Goal: Task Accomplishment & Management: Manage account settings

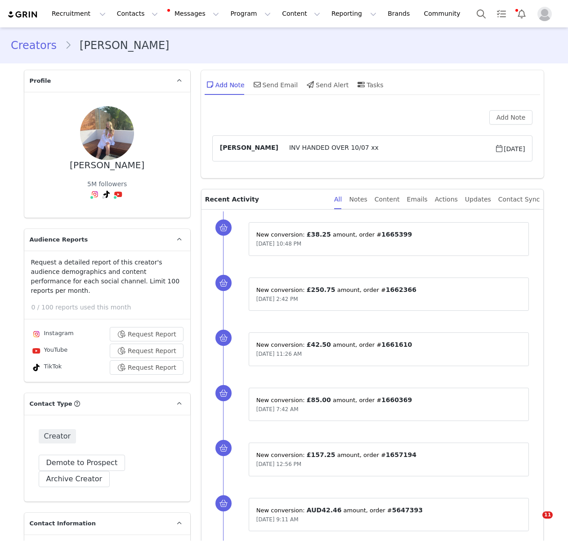
click at [120, 16] on button "Contacts Contacts" at bounding box center [138, 14] width 52 height 20
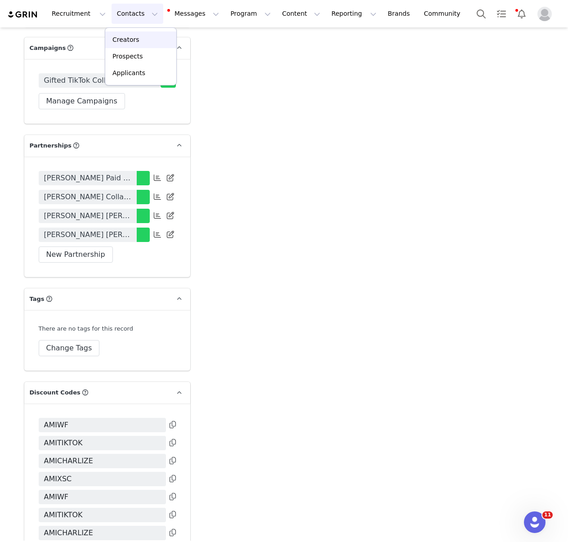
click at [146, 34] on link "Creators" at bounding box center [140, 40] width 71 height 17
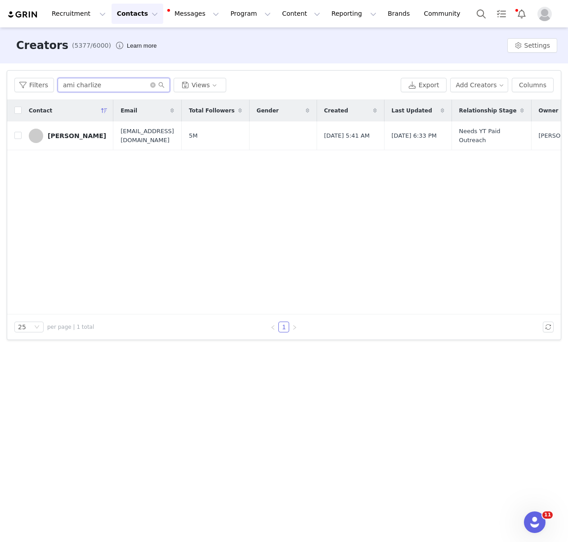
click at [117, 83] on input "ami charlize" at bounding box center [114, 85] width 113 height 14
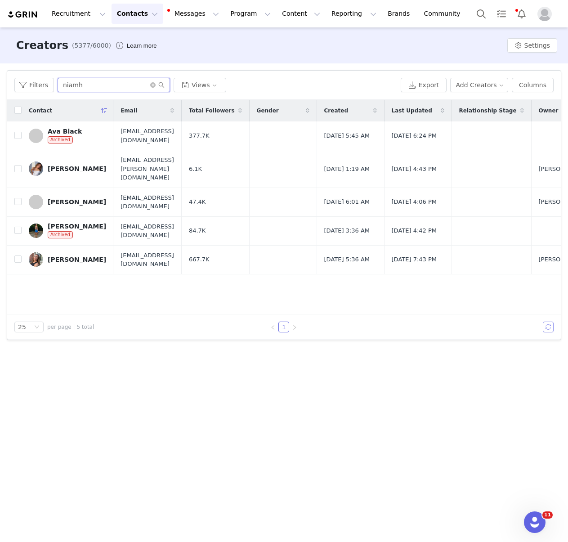
type input "niamh"
click at [77, 165] on div "Niamh Cusack" at bounding box center [77, 168] width 59 height 7
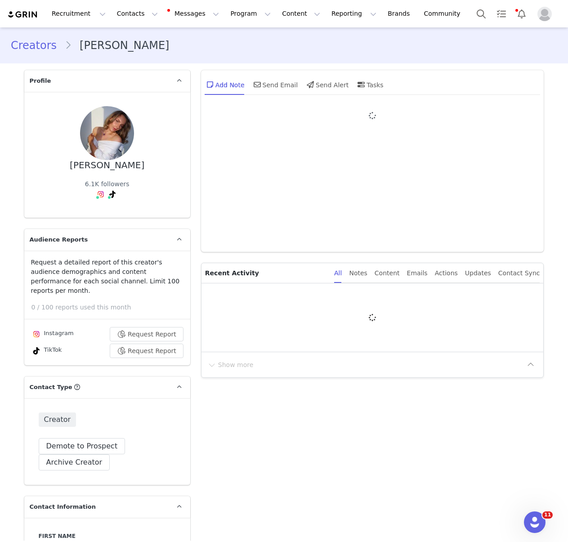
type input "+1 (United States)"
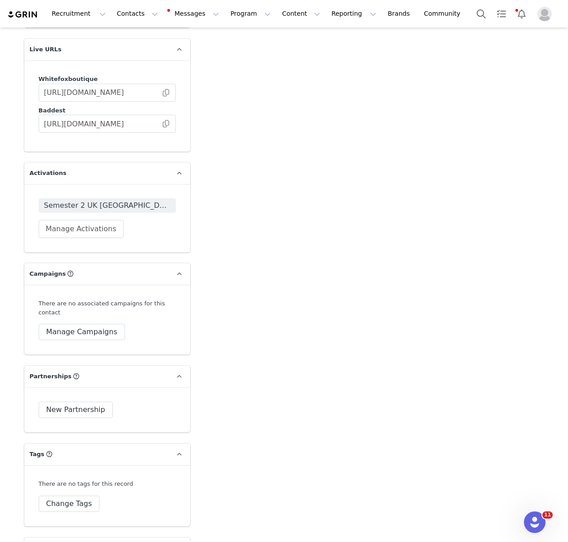
scroll to position [1714, 0]
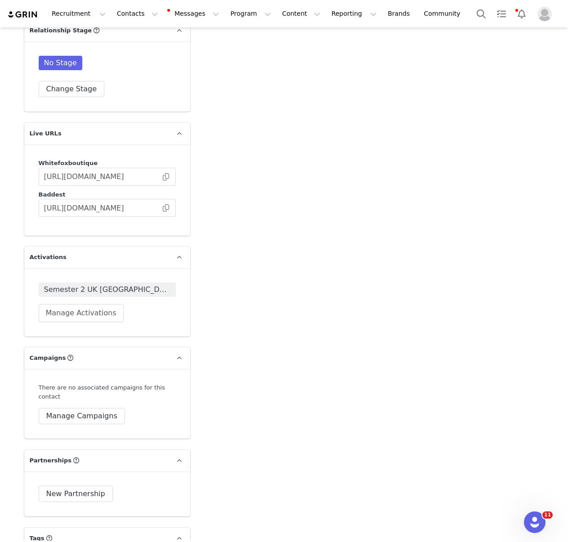
click at [126, 284] on span "Semester 2 UK [GEOGRAPHIC_DATA] Year 3 2025" at bounding box center [107, 289] width 126 height 11
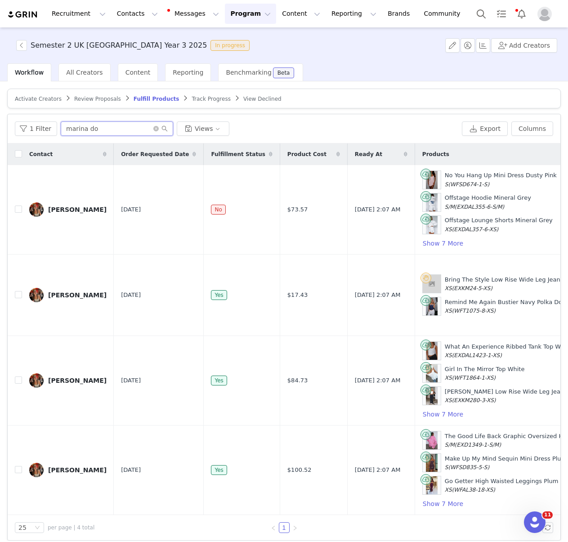
click at [123, 131] on input "marina do" at bounding box center [117, 129] width 113 height 14
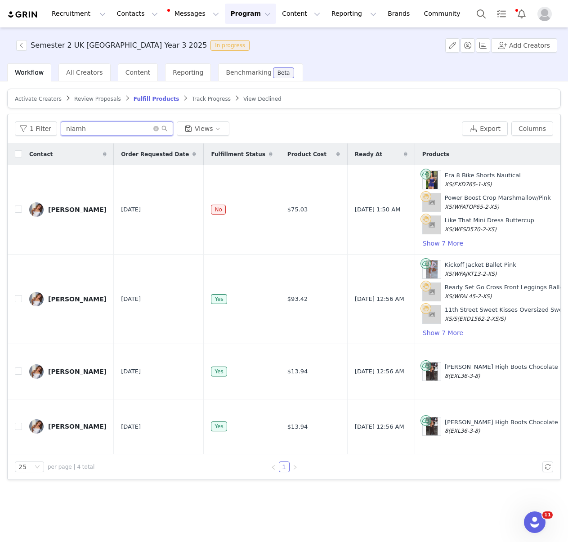
type input "niamh"
click at [75, 434] on link "Niamh Cusack" at bounding box center [67, 426] width 77 height 14
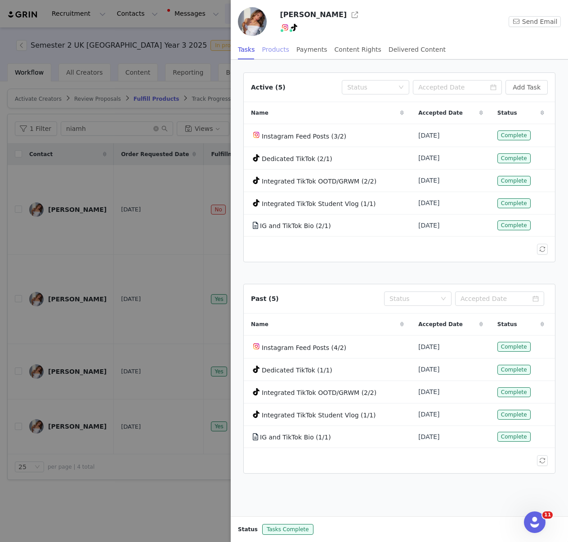
click at [283, 49] on div "Products" at bounding box center [275, 50] width 27 height 20
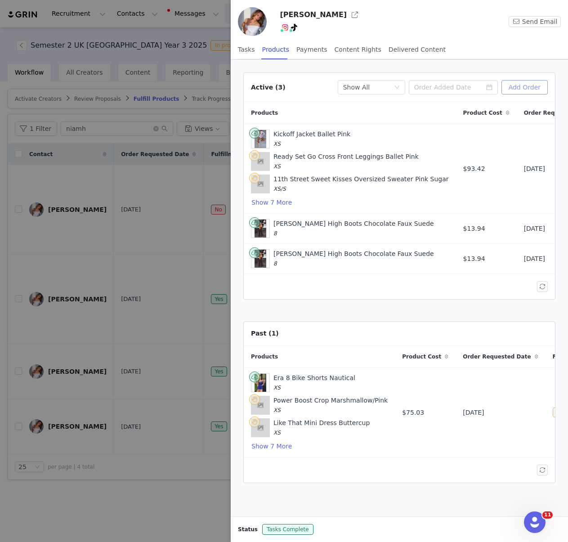
click at [538, 88] on button "Add Order" at bounding box center [525, 87] width 46 height 14
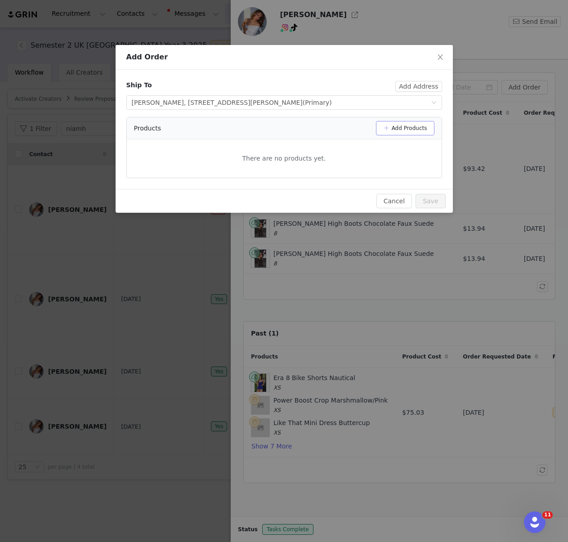
click at [395, 129] on button "Add Products" at bounding box center [405, 128] width 59 height 14
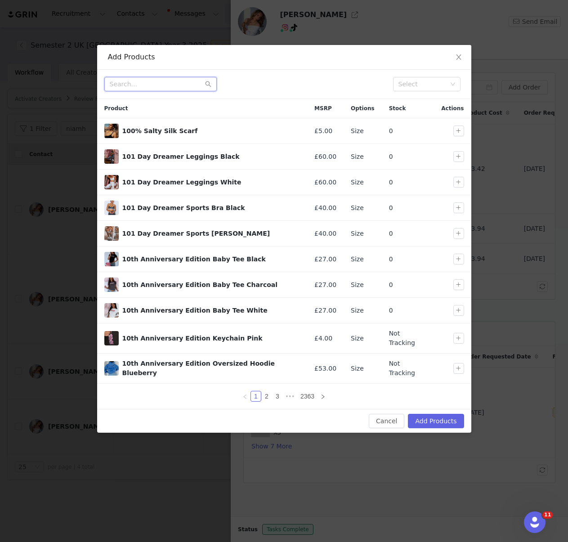
click at [143, 82] on input "text" at bounding box center [160, 84] width 113 height 14
type input "b"
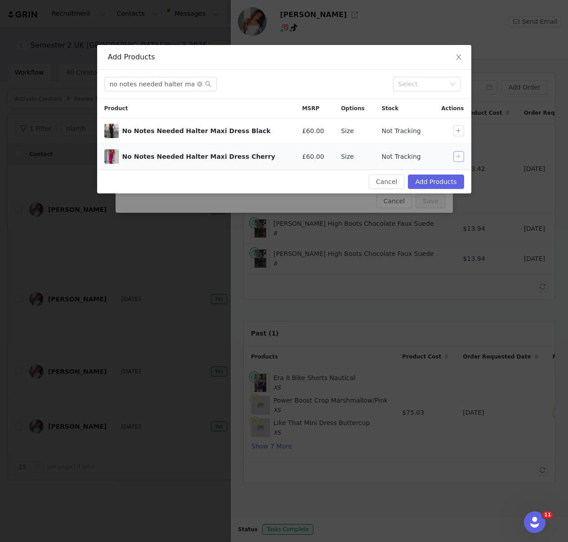
click at [456, 157] on button "button" at bounding box center [459, 156] width 11 height 11
click at [184, 88] on input "no notes needed halter maxi" at bounding box center [160, 84] width 113 height 14
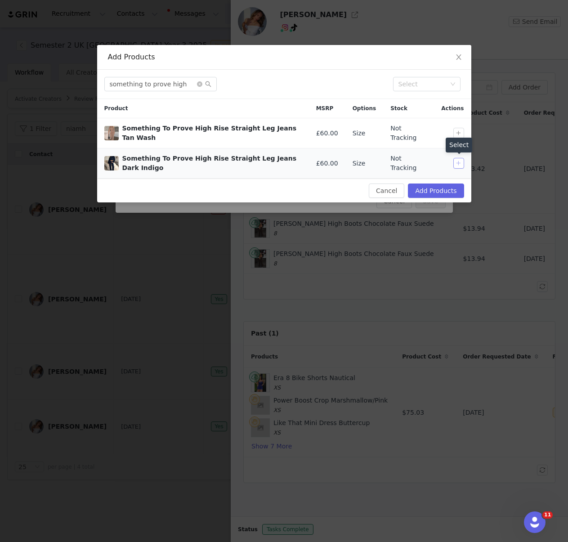
click at [458, 165] on button "button" at bounding box center [459, 163] width 11 height 11
click at [144, 81] on input "something to prove high" at bounding box center [160, 84] width 113 height 14
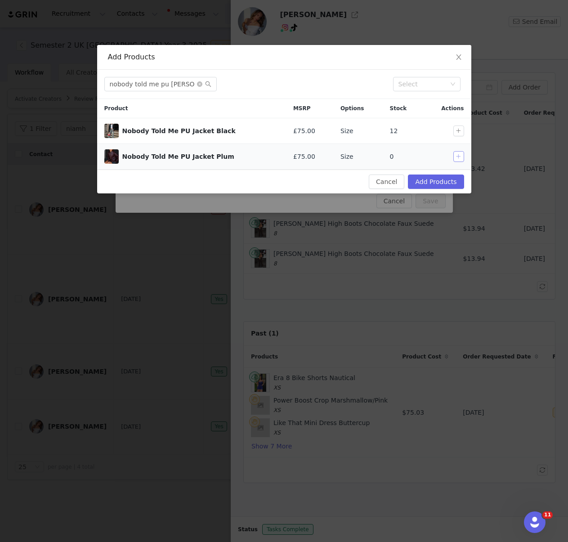
click at [458, 153] on button "button" at bounding box center [459, 156] width 11 height 11
click at [169, 87] on input "nobody told me pu jack" at bounding box center [160, 84] width 113 height 14
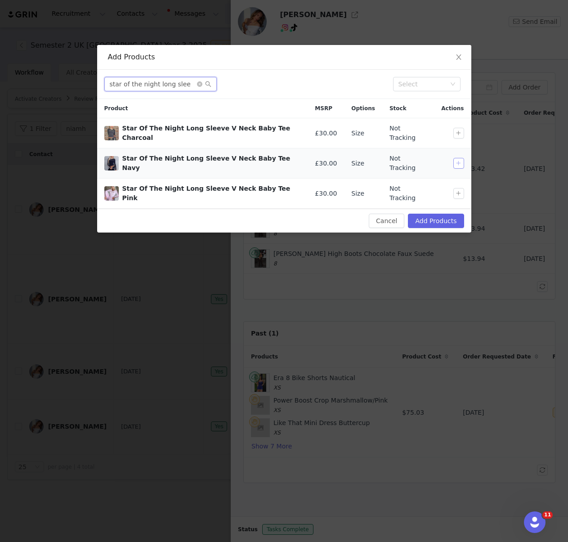
type input "star of the night long slee"
drag, startPoint x: 459, startPoint y: 157, endPoint x: 358, endPoint y: 112, distance: 110.2
click at [458, 158] on button "button" at bounding box center [459, 163] width 11 height 11
click at [178, 81] on input "star of the night long slee" at bounding box center [160, 84] width 113 height 14
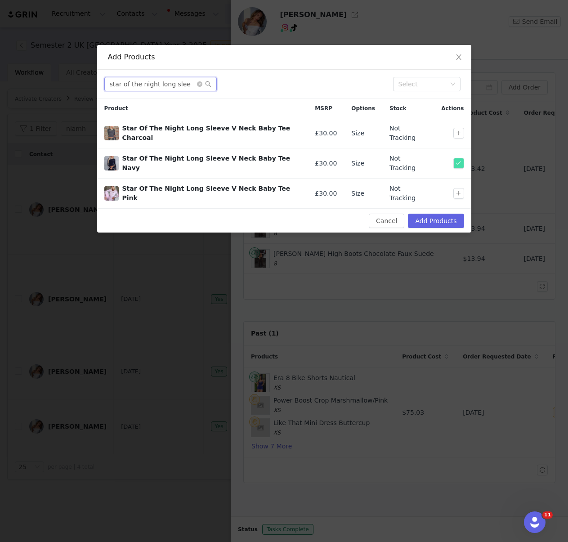
click at [178, 81] on input "star of the night long slee" at bounding box center [160, 84] width 113 height 14
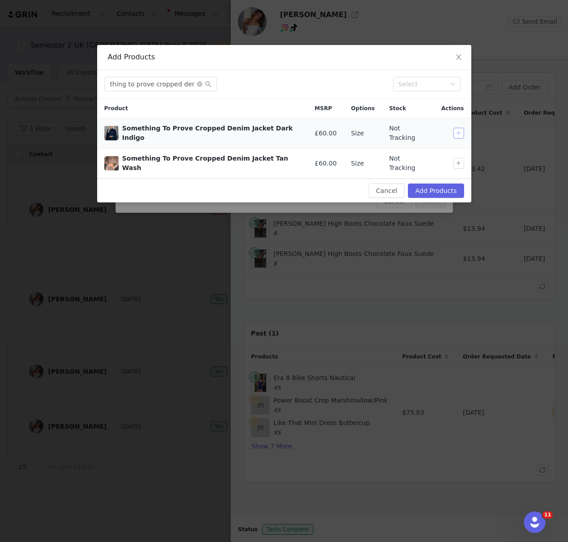
click at [461, 134] on button "button" at bounding box center [459, 133] width 11 height 11
click at [171, 89] on input "something to prove cropped denim" at bounding box center [160, 84] width 113 height 14
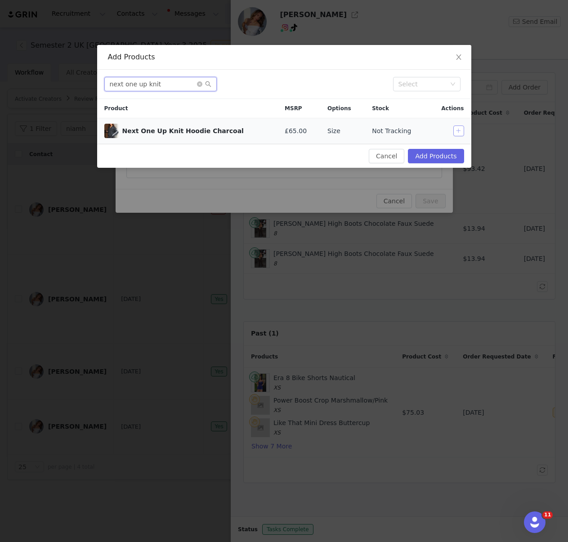
type input "next one up knit"
drag, startPoint x: 460, startPoint y: 130, endPoint x: 416, endPoint y: 122, distance: 44.8
click at [460, 130] on button "button" at bounding box center [459, 131] width 11 height 11
click at [163, 87] on input "next one up knit" at bounding box center [160, 84] width 113 height 14
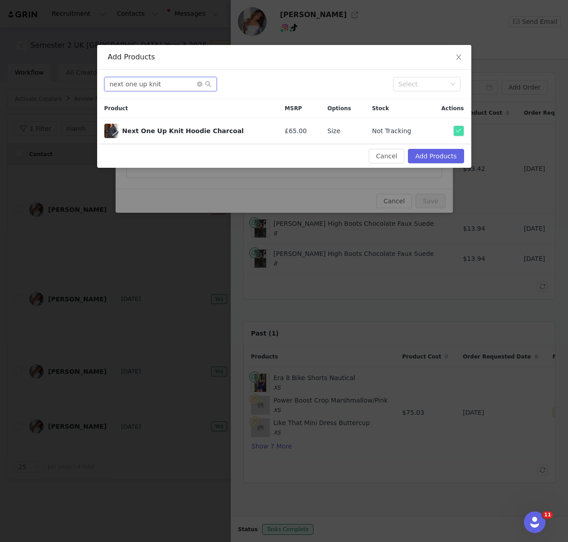
click at [163, 87] on input "next one up knit" at bounding box center [160, 84] width 113 height 14
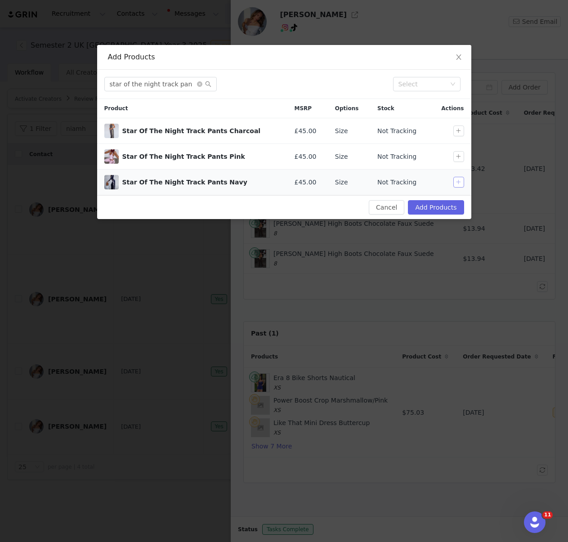
click at [457, 181] on button "button" at bounding box center [459, 182] width 11 height 11
click at [166, 86] on input "star of the night track pan" at bounding box center [160, 84] width 113 height 14
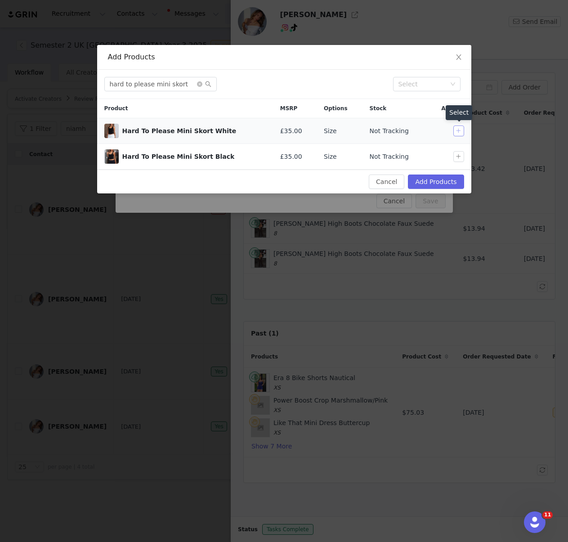
click at [459, 129] on button "button" at bounding box center [459, 131] width 11 height 11
click at [166, 81] on input "hard to please mini skort" at bounding box center [160, 84] width 113 height 14
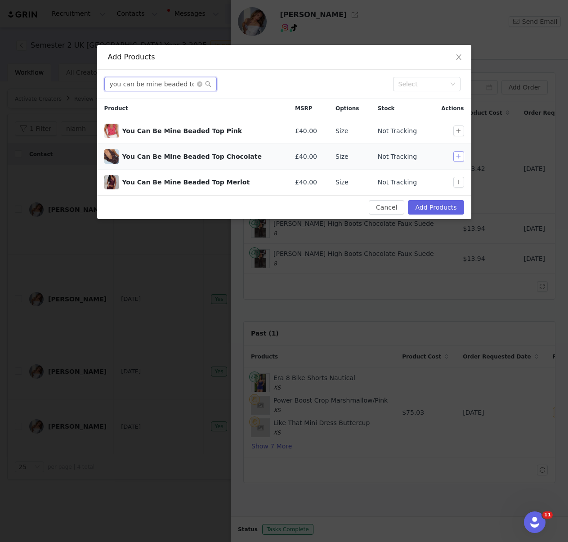
type input "you can be mine beaded top"
click at [462, 156] on button "button" at bounding box center [459, 156] width 11 height 11
click at [163, 90] on input "you can be mine beaded top" at bounding box center [160, 84] width 113 height 14
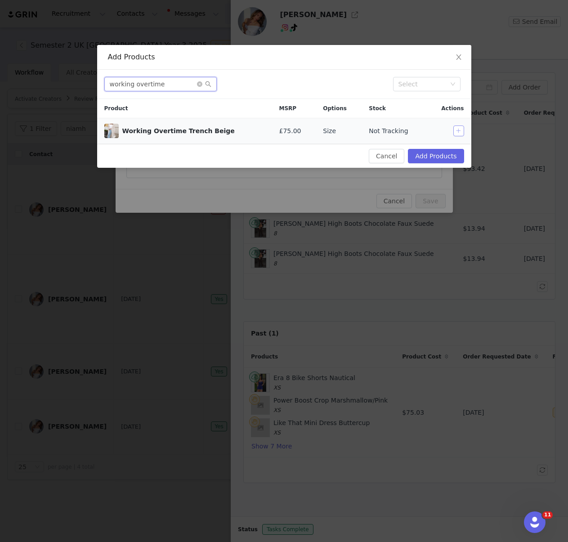
type input "working overtime"
click at [461, 133] on button "button" at bounding box center [459, 131] width 11 height 11
click at [451, 153] on button "Add Products" at bounding box center [436, 156] width 56 height 14
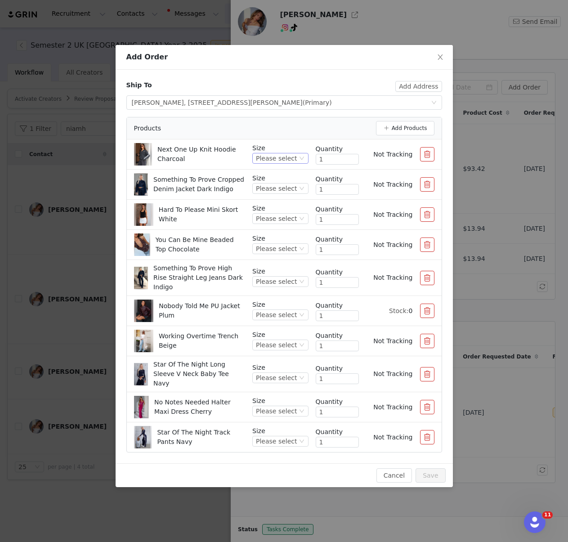
click at [297, 156] on div "Please select" at bounding box center [276, 158] width 41 height 10
click at [271, 206] on li "S/M" at bounding box center [281, 203] width 53 height 14
click at [279, 188] on div "Please select" at bounding box center [276, 189] width 41 height 10
click at [274, 234] on li "S/M" at bounding box center [281, 233] width 53 height 14
click at [278, 219] on div "Please select" at bounding box center [276, 219] width 41 height 10
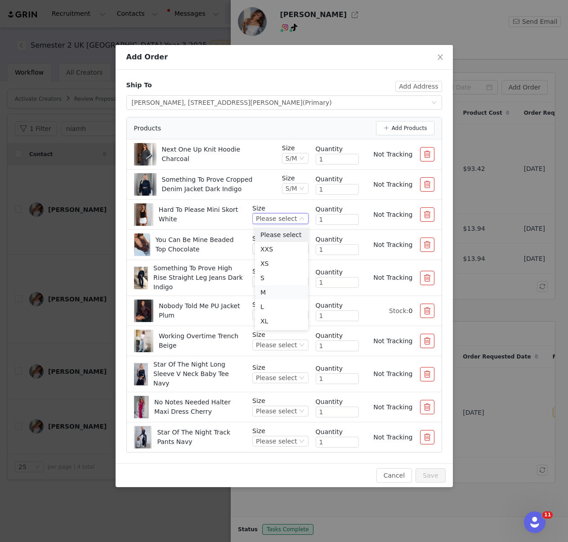
click at [274, 290] on li "M" at bounding box center [281, 292] width 53 height 14
click at [271, 248] on div "Please select" at bounding box center [276, 249] width 41 height 10
click at [273, 321] on li "M" at bounding box center [281, 323] width 53 height 14
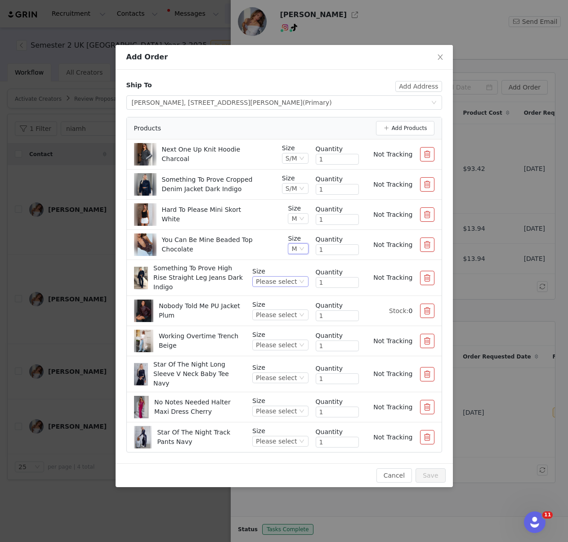
click at [291, 277] on div "Please select" at bounding box center [276, 282] width 41 height 10
click at [275, 352] on li "M" at bounding box center [281, 353] width 53 height 14
click at [284, 310] on div "Please select" at bounding box center [276, 315] width 41 height 10
click at [297, 310] on div "Please select" at bounding box center [276, 315] width 41 height 10
click at [294, 310] on div "Please select" at bounding box center [276, 315] width 41 height 10
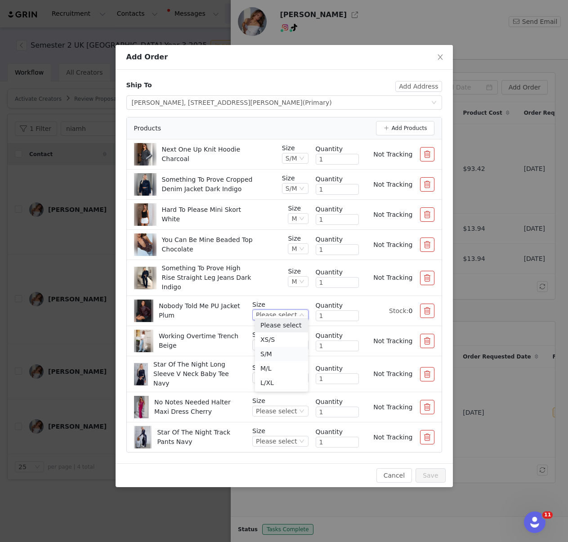
click at [275, 355] on li "S/M" at bounding box center [281, 354] width 53 height 14
click at [290, 340] on div "Please select" at bounding box center [276, 345] width 41 height 10
click at [291, 382] on li "S/M" at bounding box center [281, 384] width 53 height 14
click at [281, 374] on div "Please select" at bounding box center [276, 378] width 41 height 10
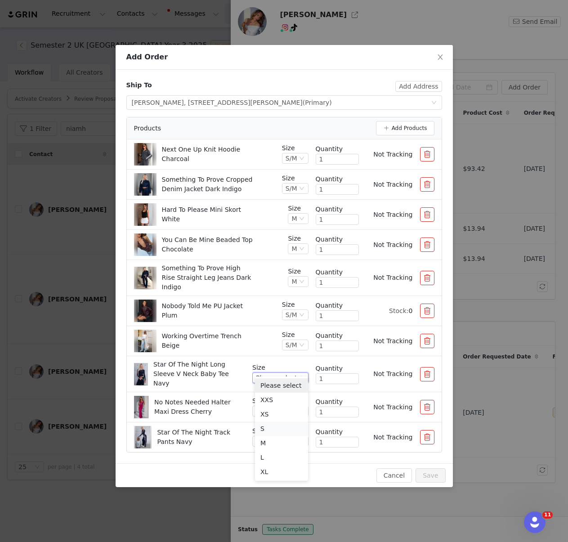
click at [281, 429] on li "S" at bounding box center [281, 429] width 53 height 14
click at [276, 406] on div "Please select" at bounding box center [276, 411] width 41 height 10
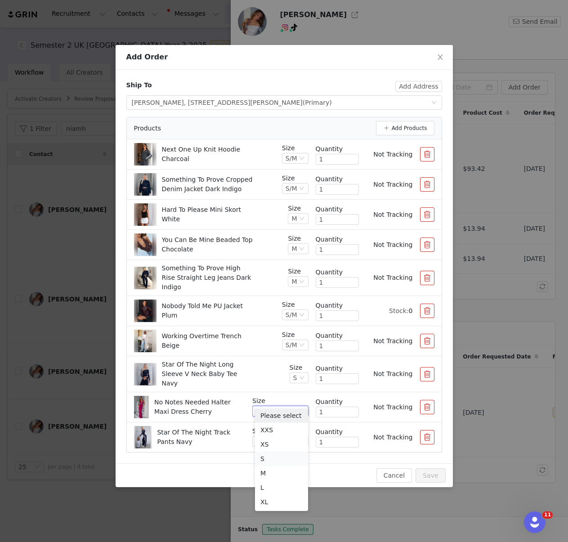
click at [278, 457] on li "S" at bounding box center [281, 459] width 53 height 14
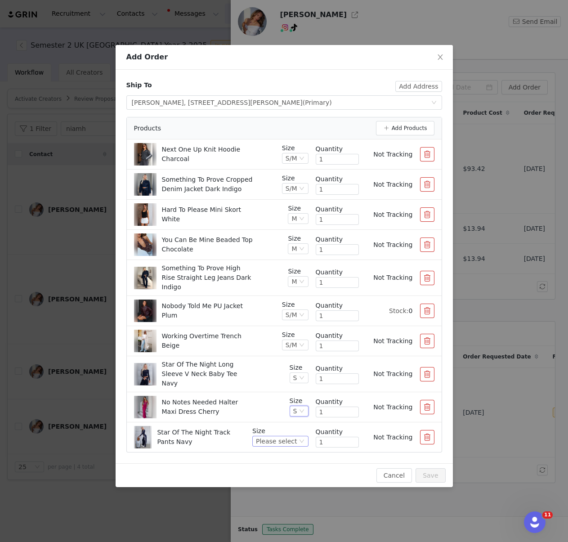
click at [290, 437] on div "Please select" at bounding box center [276, 442] width 41 height 10
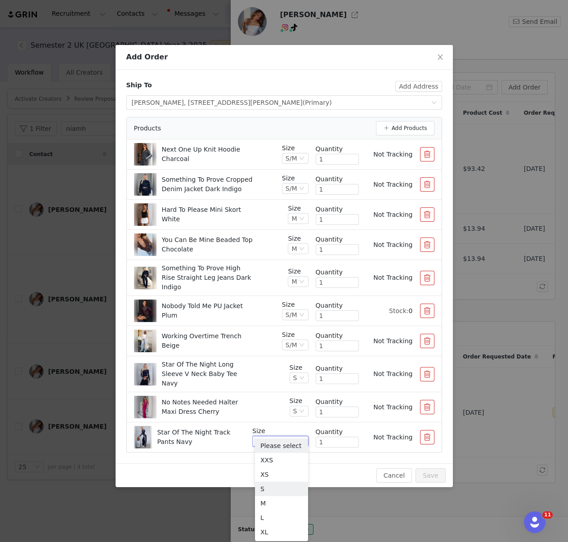
click at [277, 489] on li "S" at bounding box center [281, 489] width 53 height 14
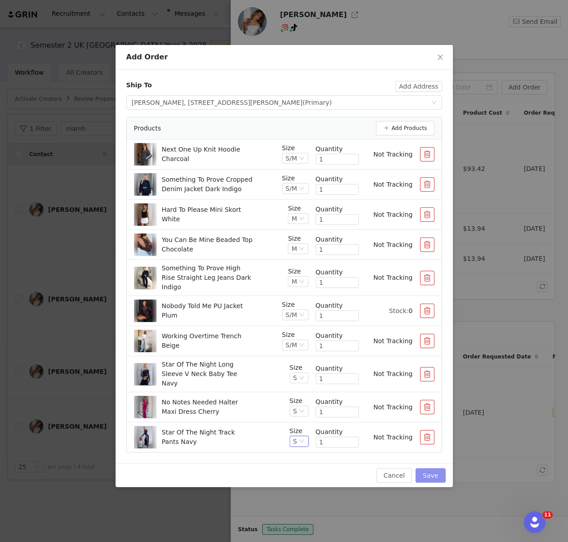
click at [442, 469] on button "Save" at bounding box center [431, 476] width 30 height 14
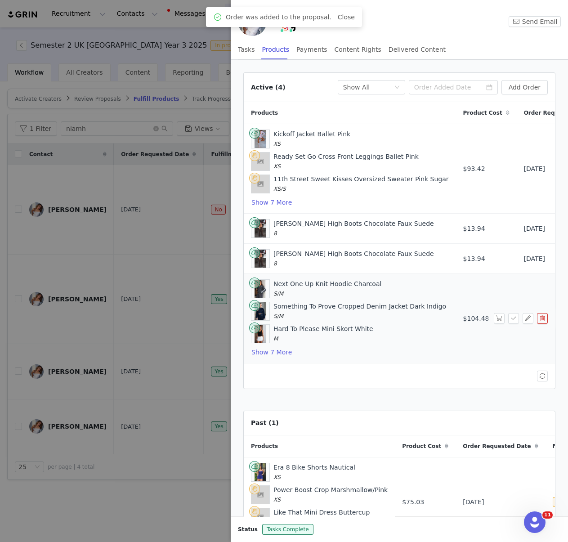
scroll to position [69, 0]
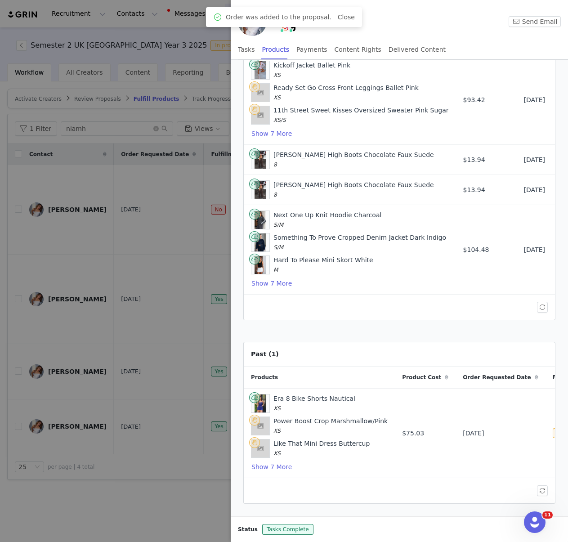
click at [159, 266] on div at bounding box center [284, 271] width 568 height 542
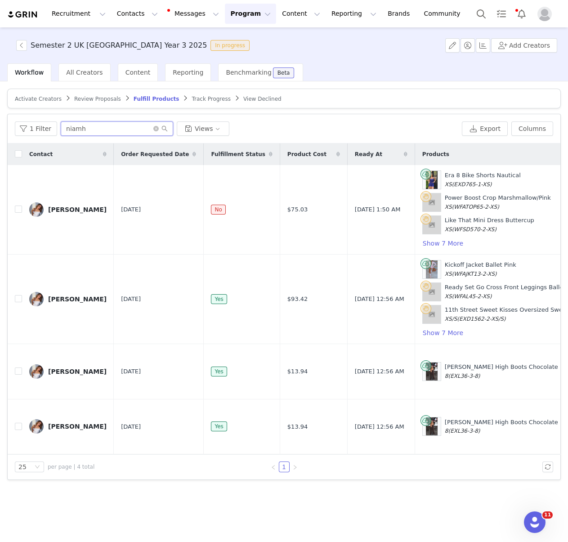
click at [111, 128] on input "niamh" at bounding box center [117, 129] width 113 height 14
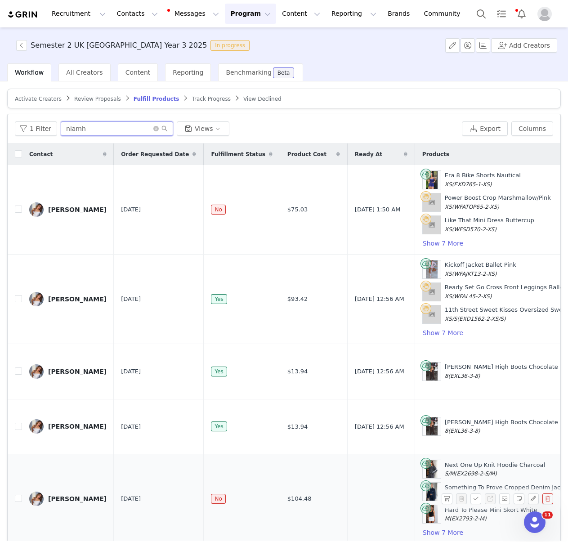
scroll to position [43, 0]
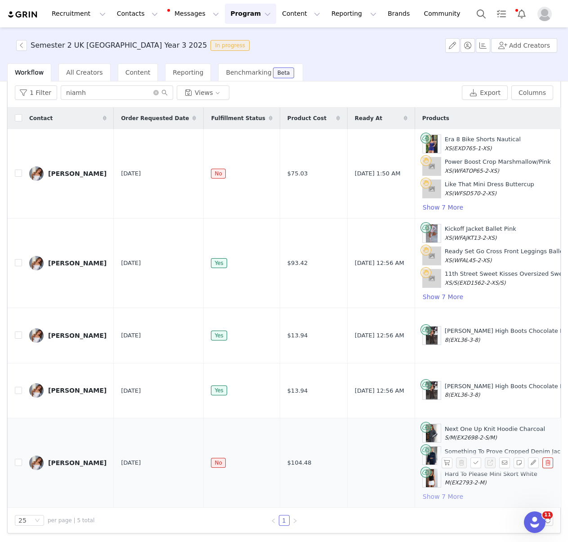
click at [423, 499] on button "Show 7 More" at bounding box center [443, 497] width 41 height 11
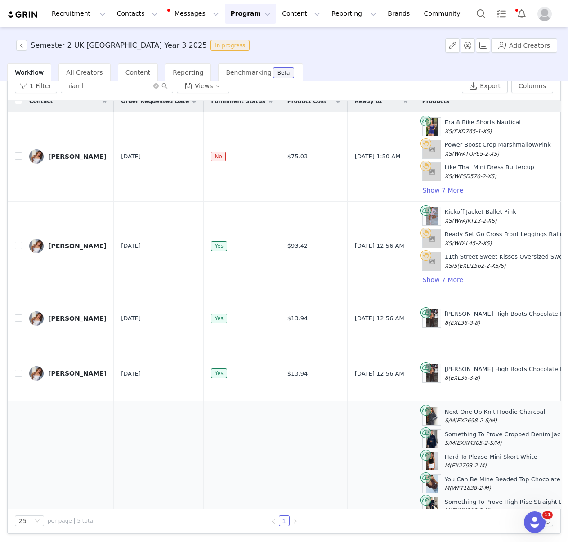
scroll to position [168, 0]
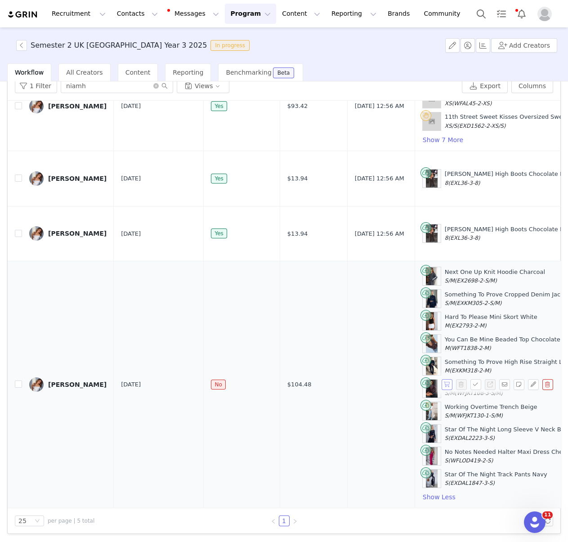
click at [448, 384] on button "button" at bounding box center [447, 384] width 11 height 11
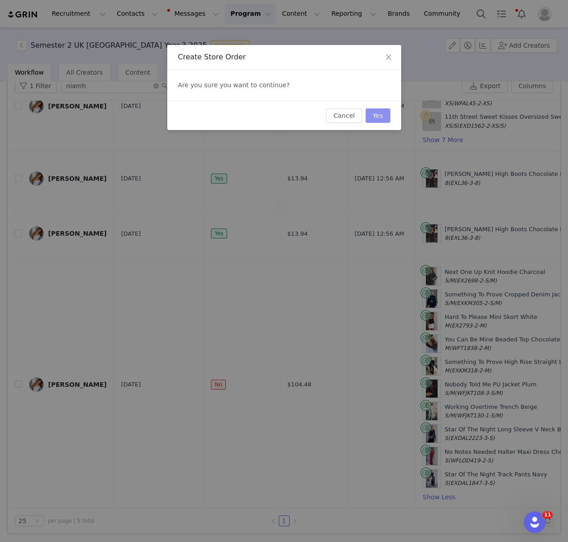
click at [381, 116] on button "Yes" at bounding box center [378, 115] width 25 height 14
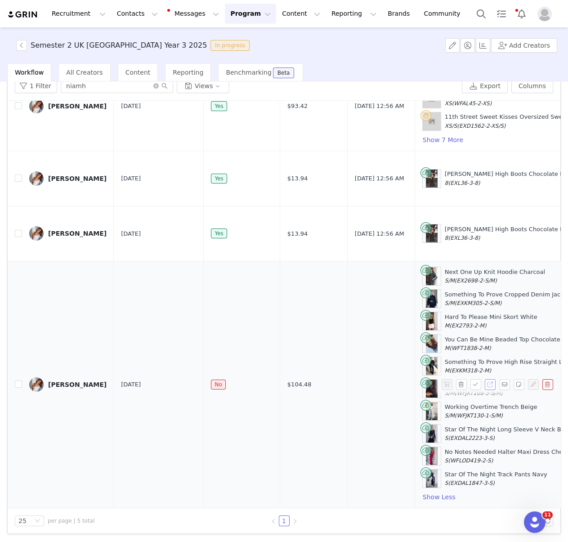
click at [491, 382] on button "button" at bounding box center [490, 384] width 11 height 11
drag, startPoint x: 262, startPoint y: 386, endPoint x: 284, endPoint y: 384, distance: 21.2
click at [286, 384] on td "$104.48" at bounding box center [314, 385] width 68 height 247
copy span "104.48"
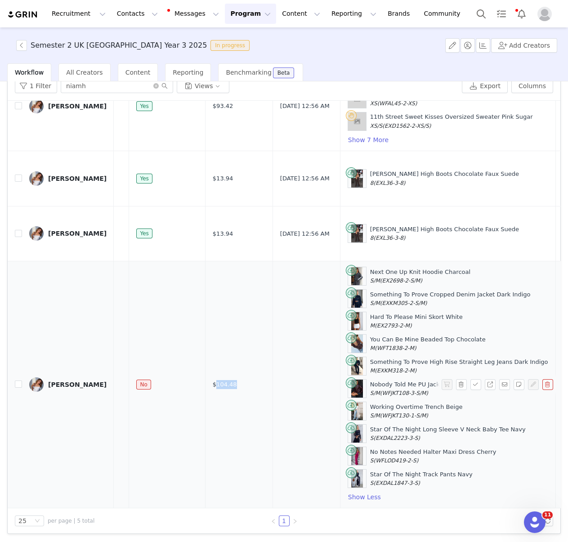
scroll to position [168, 171]
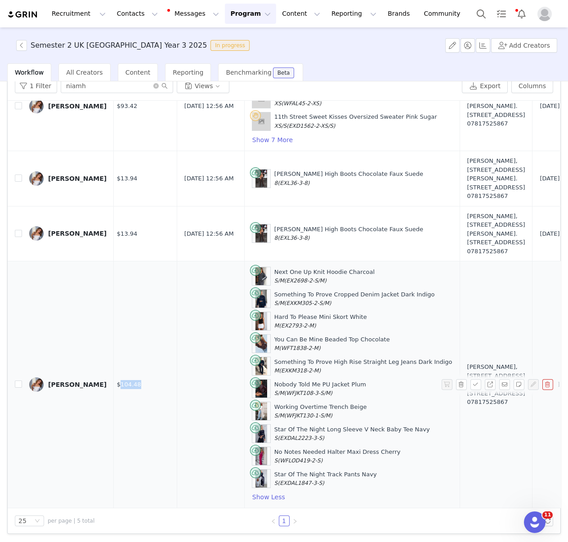
drag, startPoint x: 304, startPoint y: 483, endPoint x: 369, endPoint y: 301, distance: 194.0
click at [252, 275] on div "Next One Up Knit Hoodie Charcoal S/M (EX2698-2-S/M) Something To Prove Cropped …" at bounding box center [352, 385] width 201 height 236
copy div "Next One Up Knit Hoodie Charcoal S/M (EX2698-2-S/M) Something To Prove Cropped …"
click at [306, 485] on div "Star Of The Night Track Pants Navy S (EXDAL1847-3-S)" at bounding box center [326, 479] width 103 height 18
drag, startPoint x: 303, startPoint y: 484, endPoint x: 244, endPoint y: 272, distance: 220.2
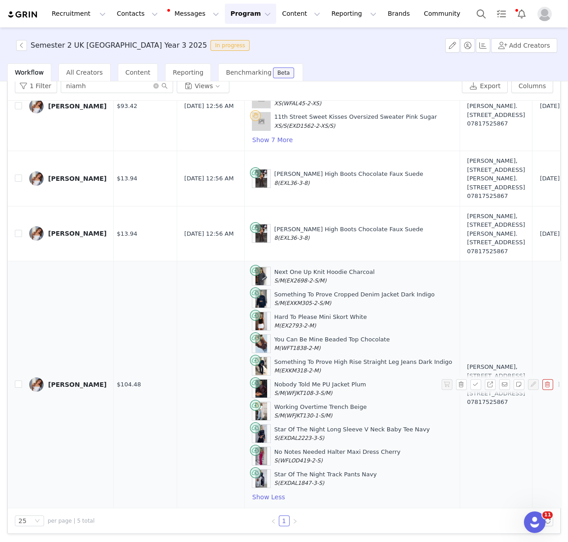
click at [252, 272] on div "Next One Up Knit Hoodie Charcoal S/M (EX2698-2-S/M) Something To Prove Cropped …" at bounding box center [352, 385] width 201 height 236
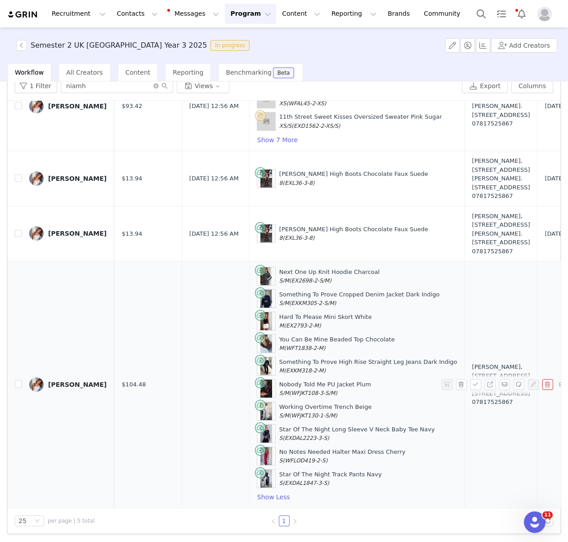
copy div "Next One Up Knit Hoodie Charcoal S/M (EX2698-2-S/M) Something To Prove Cropped …"
click at [465, 284] on td "Niamh Cusack, 49 Blundell Street. Flat 025 Liverpool, L1 0BF United Kingdom 078…" at bounding box center [501, 385] width 73 height 247
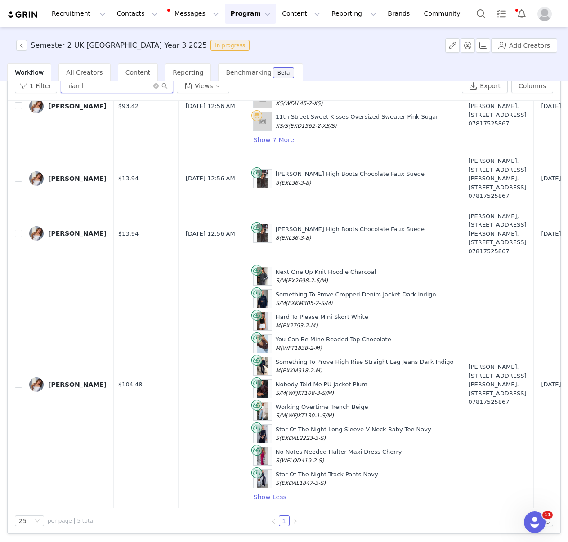
click at [95, 86] on input "niamh" at bounding box center [117, 86] width 113 height 14
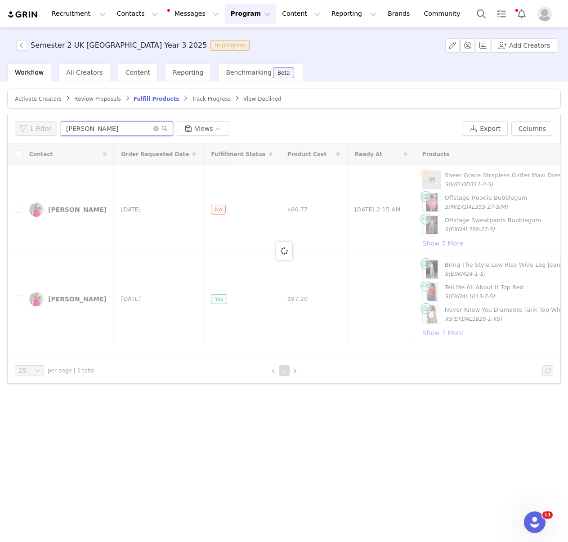
scroll to position [0, 0]
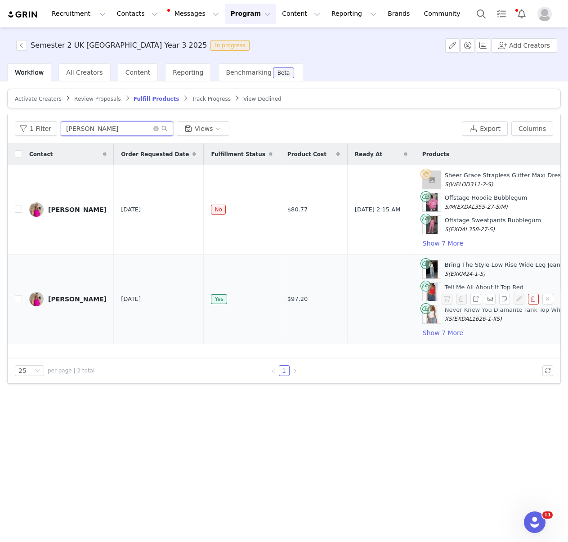
type input "naomi fleming"
click at [67, 299] on div "Naomi Fleming" at bounding box center [77, 299] width 59 height 7
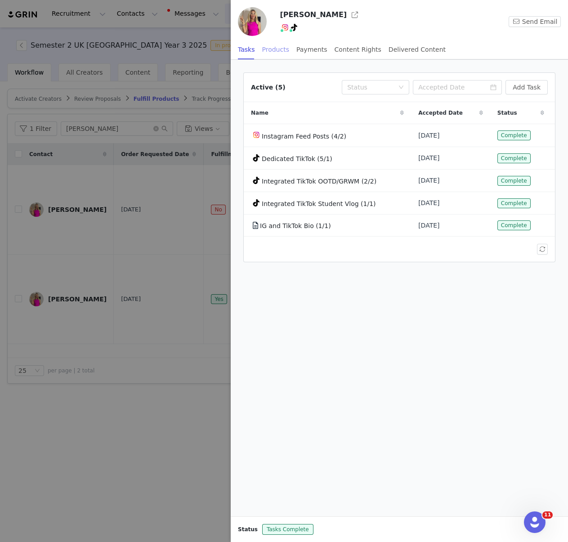
click at [270, 53] on div "Products" at bounding box center [275, 50] width 27 height 20
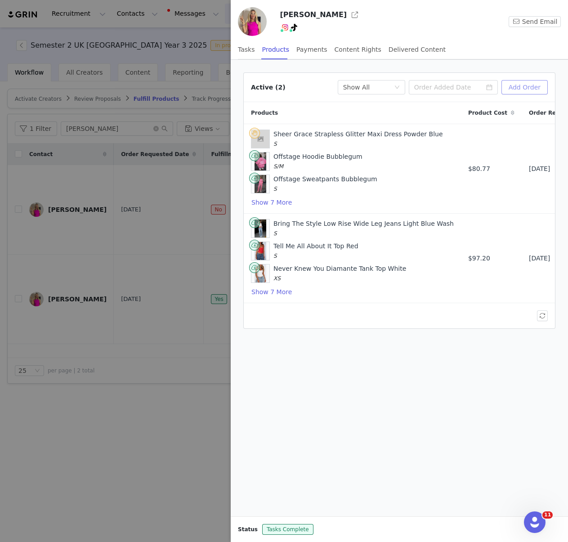
click at [538, 83] on button "Add Order" at bounding box center [525, 87] width 46 height 14
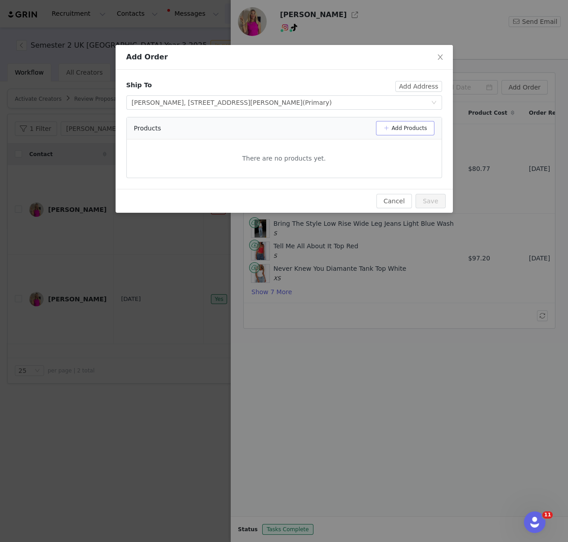
click at [406, 127] on button "Add Products" at bounding box center [405, 128] width 59 height 14
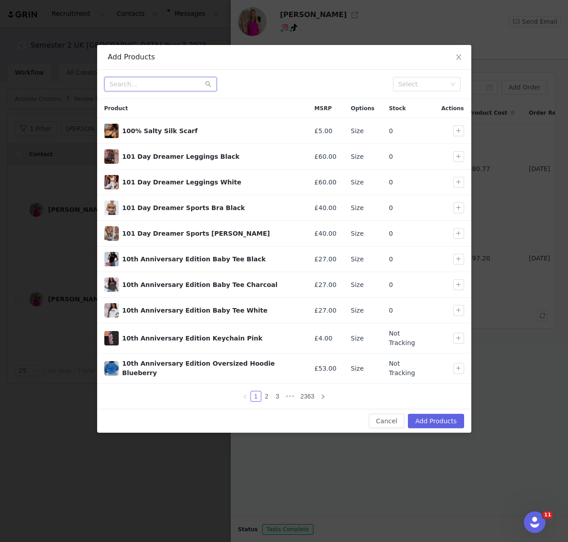
click at [183, 87] on input "text" at bounding box center [160, 84] width 113 height 14
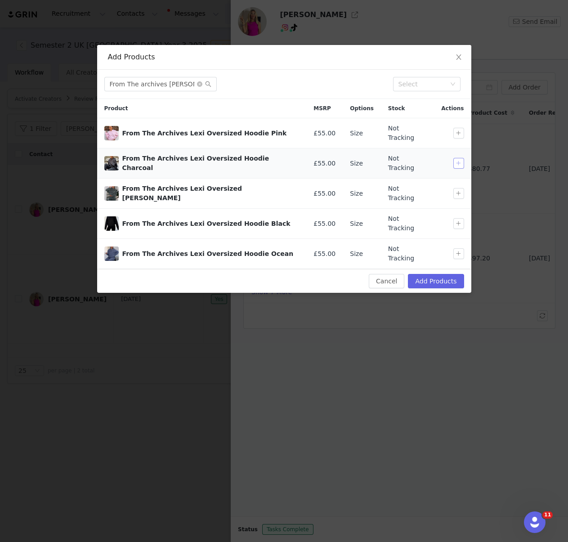
click at [454, 158] on button "button" at bounding box center [459, 163] width 11 height 11
click at [158, 83] on input "From The archives lexi oversized hoodie" at bounding box center [160, 84] width 113 height 14
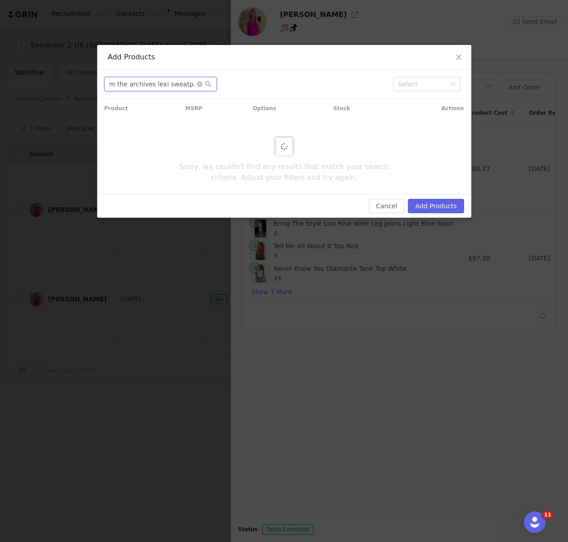
scroll to position [0, 12]
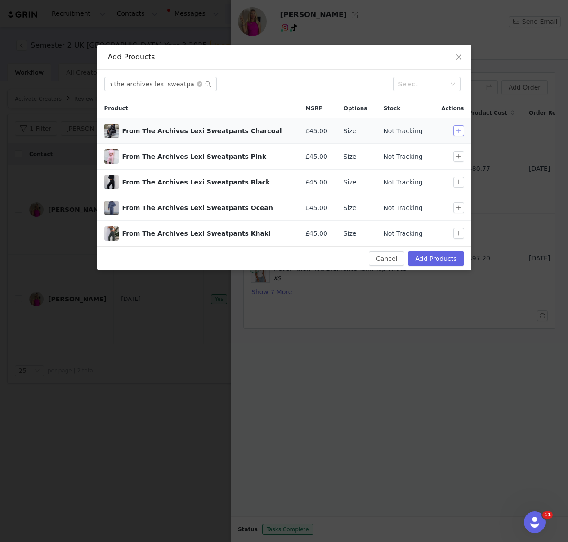
click at [457, 127] on button "button" at bounding box center [459, 131] width 11 height 11
click at [172, 84] on input "from the archives lexi sweatpants" at bounding box center [160, 84] width 113 height 14
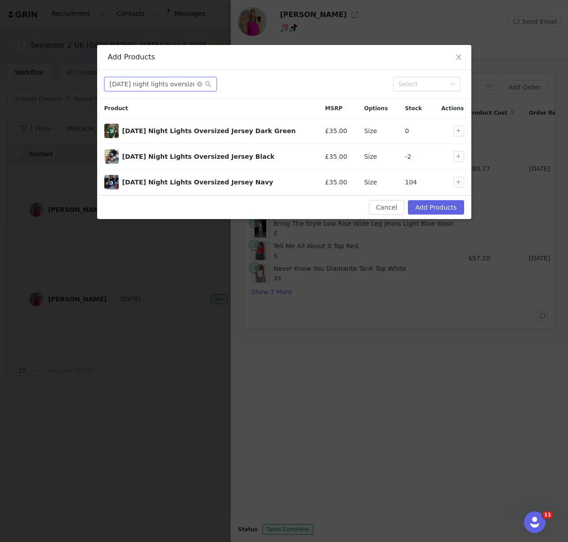
click at [145, 88] on input "friday night lights oversized jersey" at bounding box center [160, 84] width 113 height 14
paste input "Friday Night Lights Oversized Jersey White/Pink"
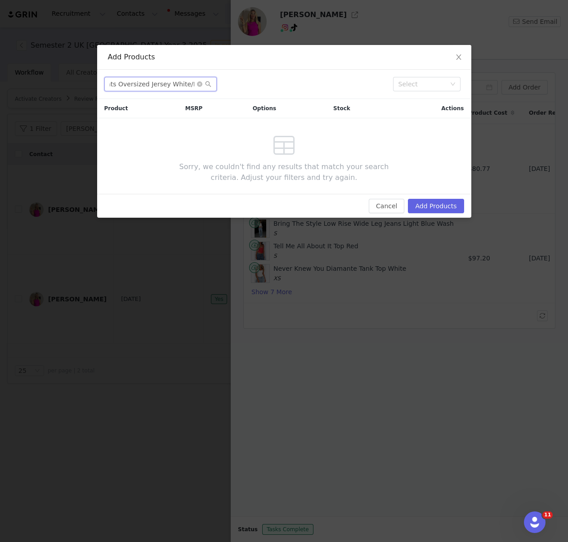
type input "Friday Night Lights Oversized Jersey White/Pink"
click at [177, 89] on input "Friday Night Lights Oversized Jersey White/Pink" at bounding box center [160, 84] width 113 height 14
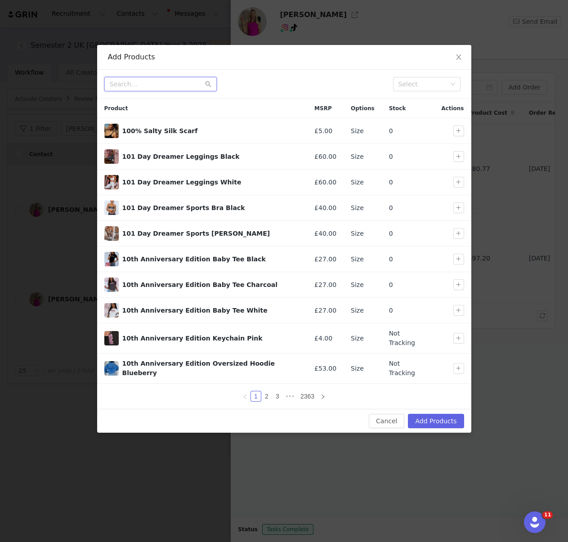
click at [152, 86] on input "text" at bounding box center [160, 84] width 113 height 14
paste input "Friday Night Lights Oversized Jersey White/Teal"
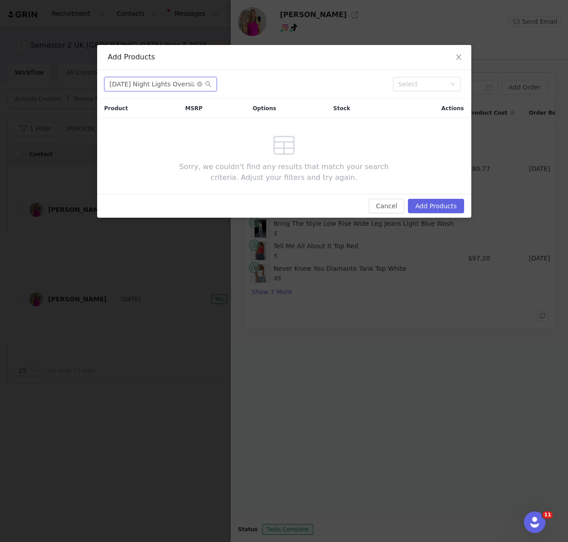
click at [158, 79] on input "Friday Night Lights Oversized Jersey White/Teal" at bounding box center [160, 84] width 113 height 14
paste input "Navy"
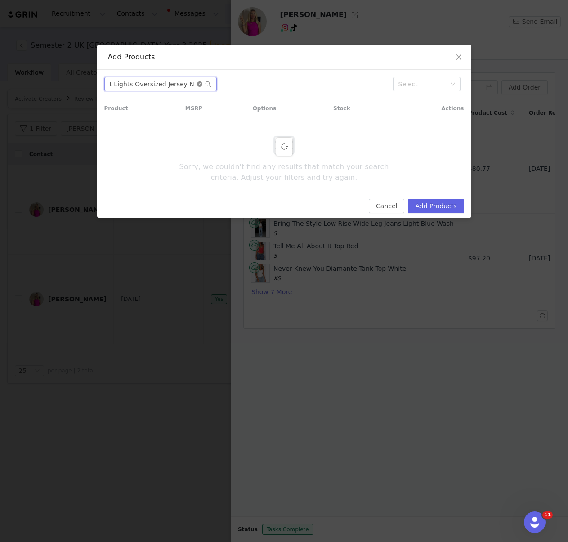
drag, startPoint x: 180, startPoint y: 85, endPoint x: 198, endPoint y: 83, distance: 18.1
click at [198, 83] on span "Friday Night Lights Oversized Jersey Navy" at bounding box center [160, 84] width 113 height 14
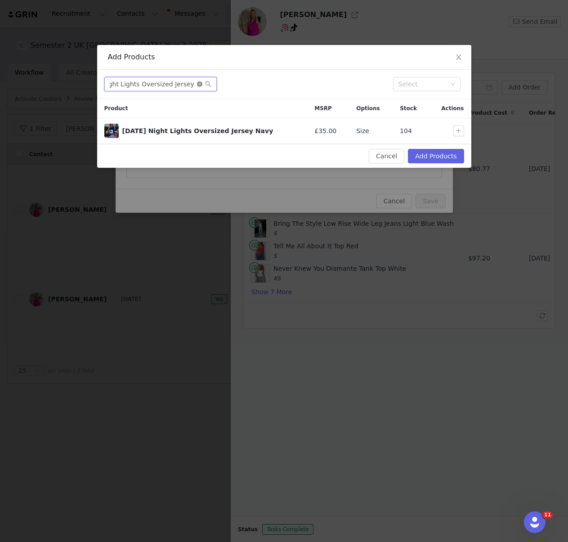
scroll to position [0, 23]
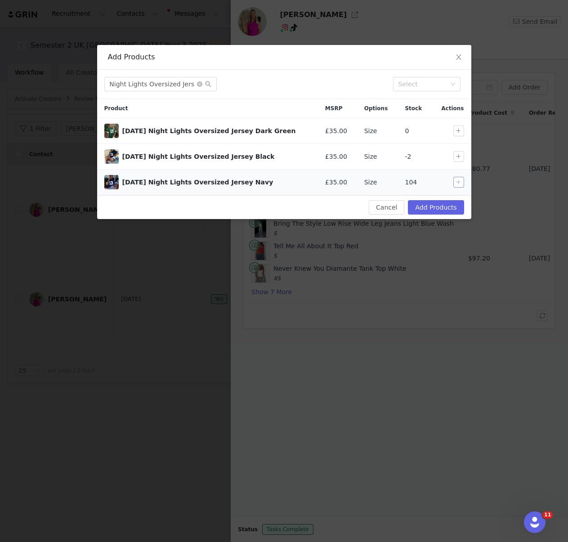
click at [460, 184] on button "button" at bounding box center [459, 182] width 11 height 11
click at [147, 84] on input "Friday Night Lights Oversized Jersey" at bounding box center [160, 84] width 113 height 14
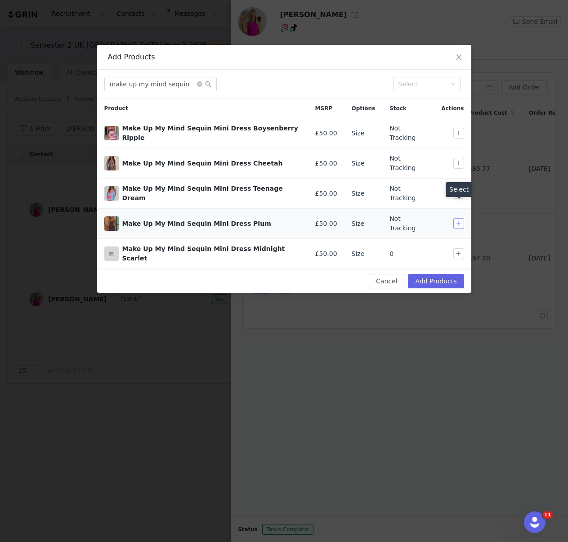
click at [455, 218] on button "button" at bounding box center [459, 223] width 11 height 11
click at [154, 79] on input "make up my mind sequin" at bounding box center [160, 84] width 113 height 14
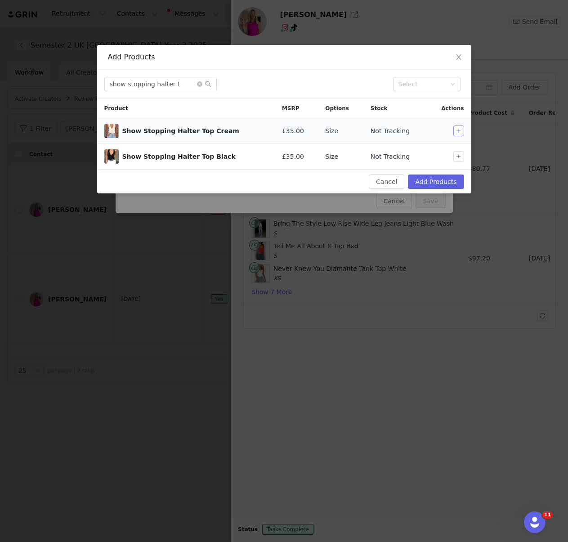
click at [458, 133] on button "button" at bounding box center [459, 131] width 11 height 11
click at [144, 84] on input "show stopping halter t" at bounding box center [160, 84] width 113 height 14
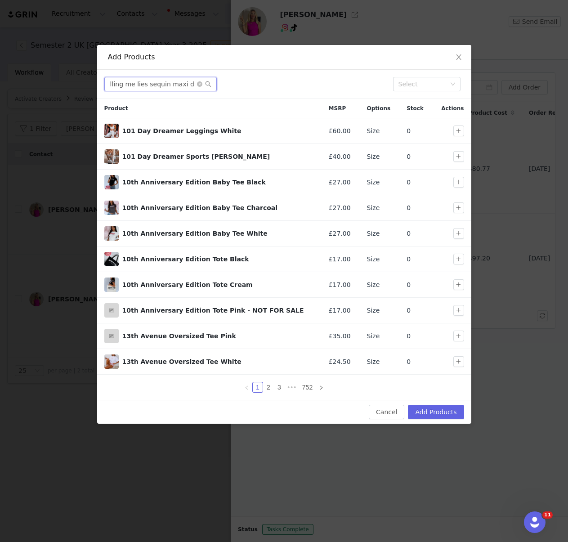
scroll to position [0, 9]
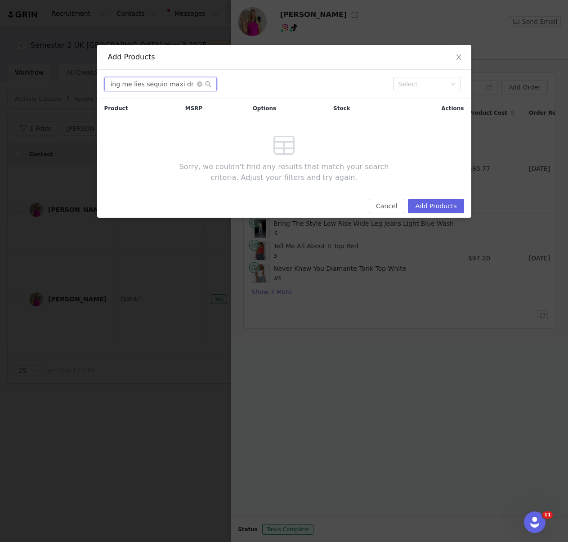
click at [169, 85] on input "telling me lies sequin maxi dress" at bounding box center [160, 84] width 113 height 14
click at [139, 86] on input "telling me lies sequin" at bounding box center [160, 84] width 113 height 14
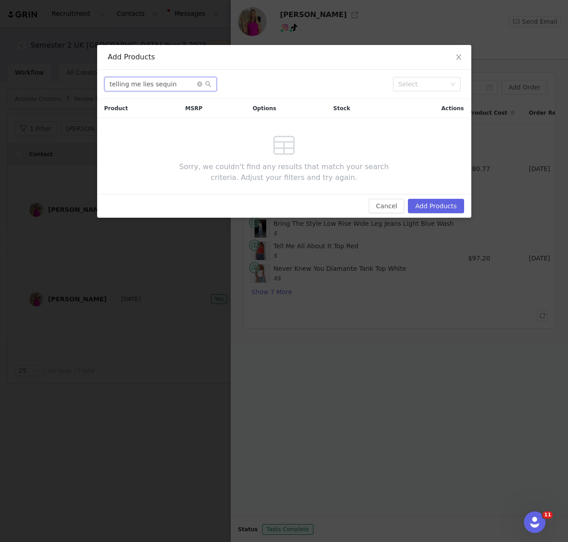
click at [139, 86] on input "telling me lies sequin" at bounding box center [160, 84] width 113 height 14
type input "telling me lies sequin"
click at [141, 89] on input "telling me lies sequin" at bounding box center [160, 84] width 113 height 14
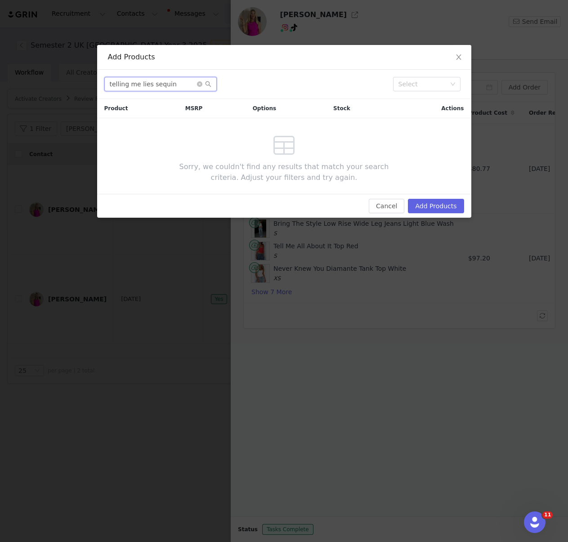
click at [141, 89] on input "telling me lies sequin" at bounding box center [160, 84] width 113 height 14
click at [454, 52] on span "Close" at bounding box center [459, 57] width 25 height 25
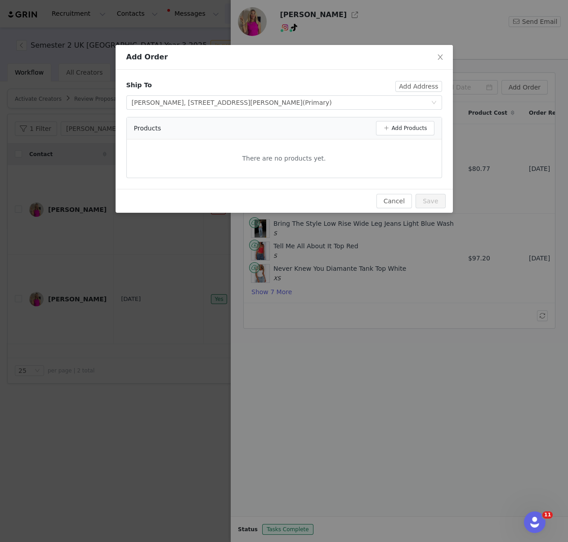
click at [176, 231] on div "Add Order Ship To Add Address Select shipping address Naomi Fleming, 59 Holm Ro…" at bounding box center [284, 271] width 568 height 542
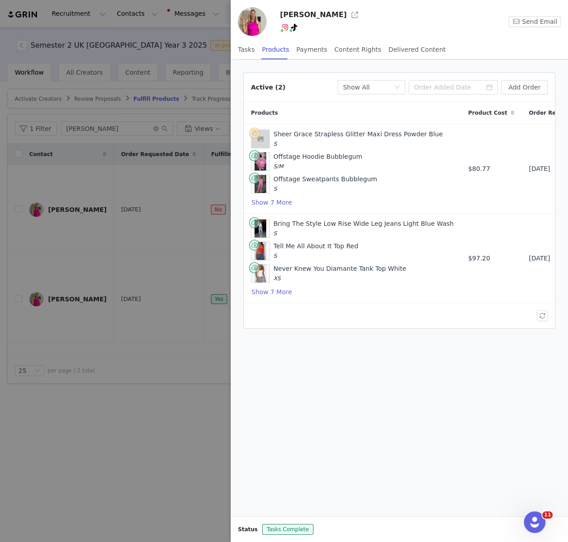
drag, startPoint x: 185, startPoint y: 224, endPoint x: 192, endPoint y: 219, distance: 8.4
click at [185, 224] on div at bounding box center [284, 271] width 568 height 542
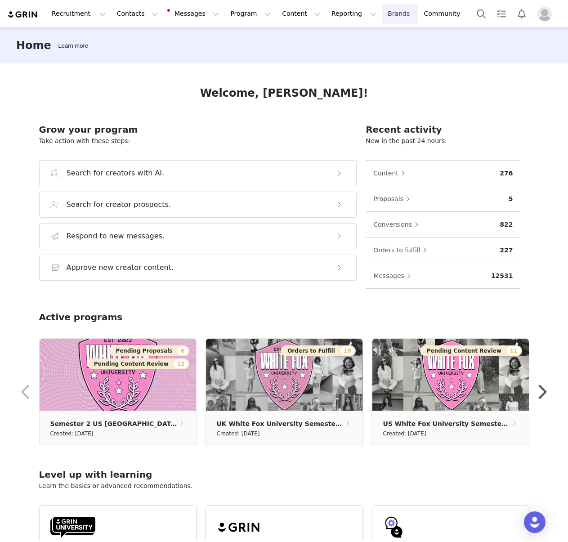
click at [383, 16] on link "Brands Brands" at bounding box center [401, 14] width 36 height 20
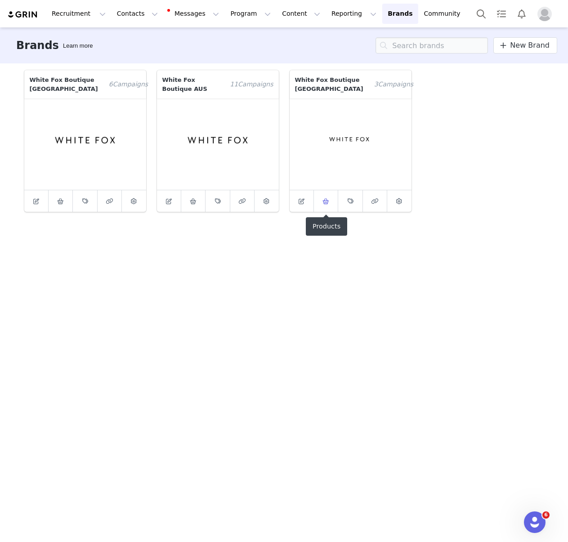
click at [326, 196] on span at bounding box center [326, 201] width 11 height 11
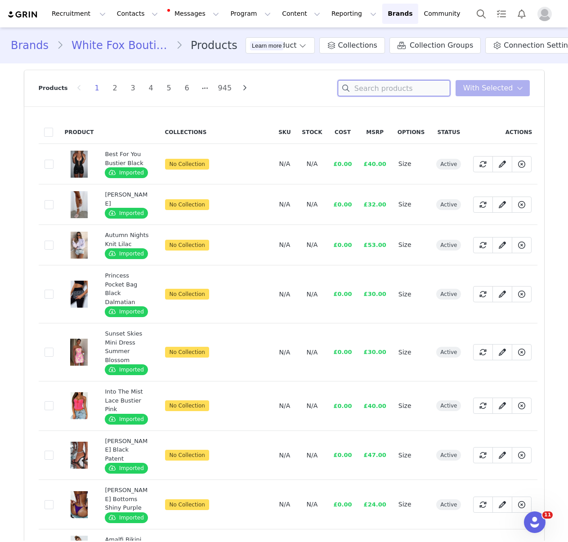
click at [388, 93] on input at bounding box center [394, 88] width 113 height 16
paste input "telling me lies sequin"
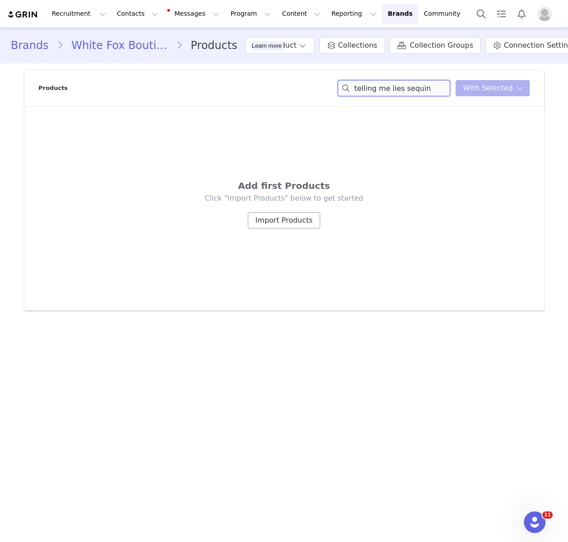
type input "telling me lies sequin"
click at [296, 218] on button "Import Products" at bounding box center [284, 220] width 72 height 16
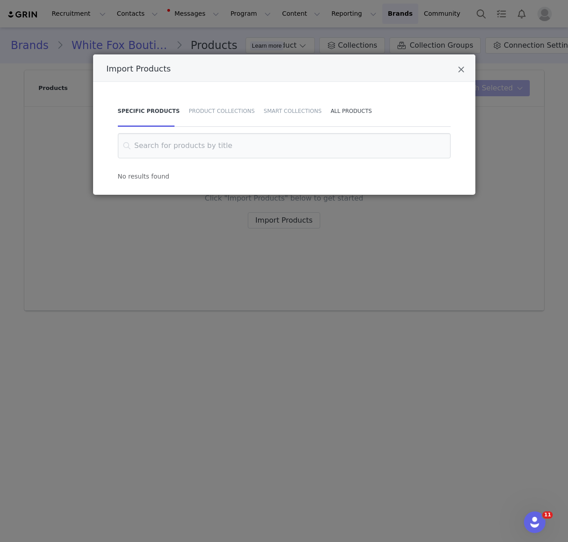
click at [353, 108] on div "All Products" at bounding box center [349, 111] width 46 height 32
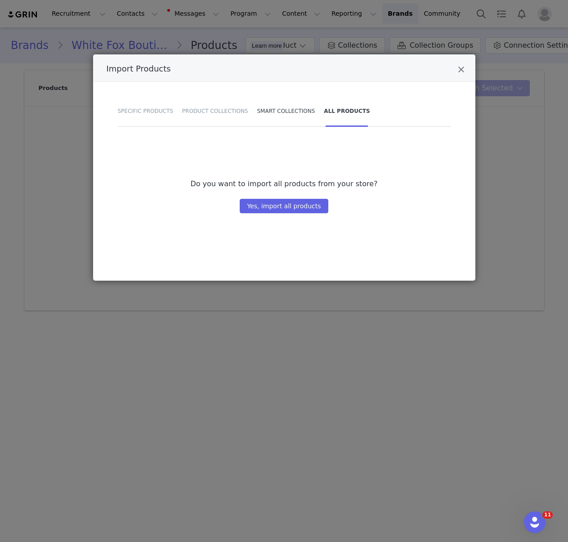
click at [297, 111] on div "Smart Collections" at bounding box center [286, 111] width 67 height 32
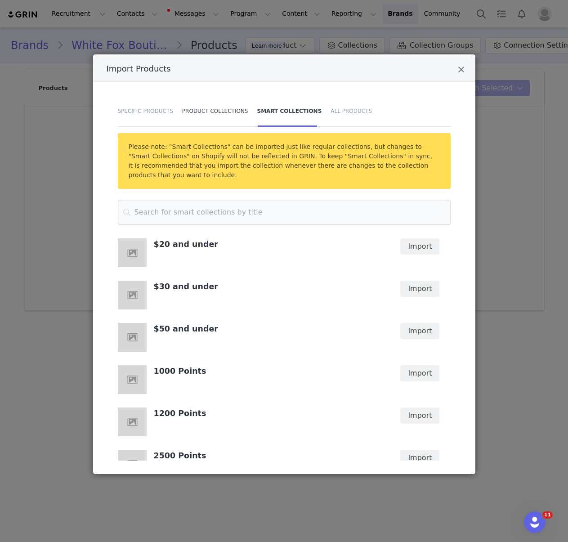
click at [200, 114] on div "Product Collections" at bounding box center [215, 111] width 75 height 32
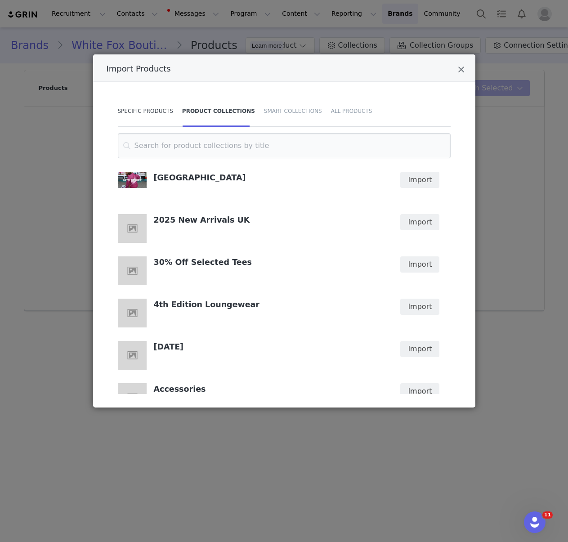
click at [135, 105] on div "Specific Products" at bounding box center [148, 111] width 60 height 32
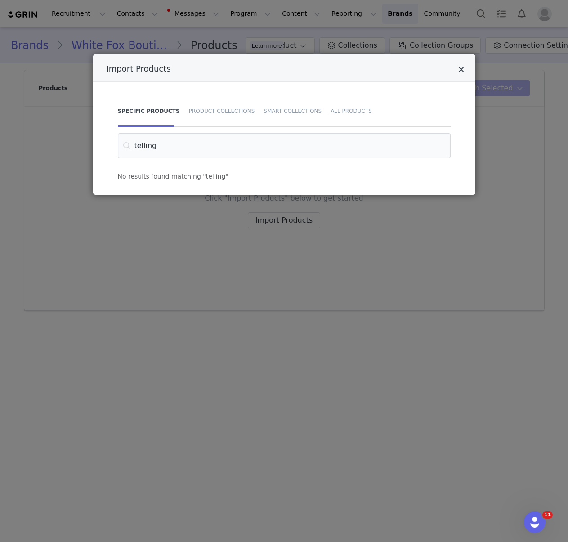
type input "telling"
click at [463, 67] on icon "Close" at bounding box center [461, 69] width 7 height 9
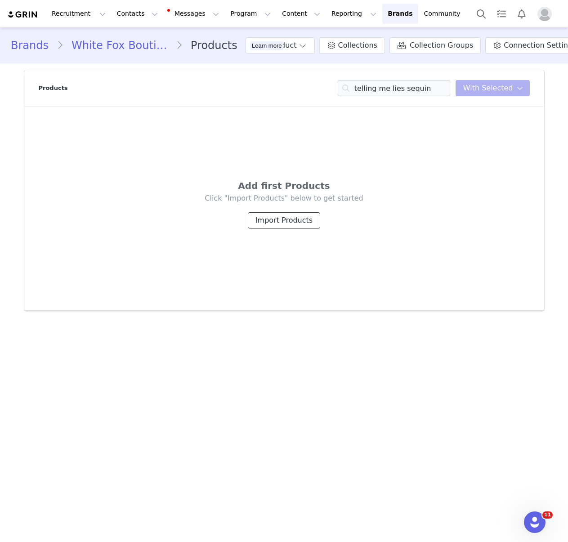
click at [280, 224] on button "Import Products" at bounding box center [284, 220] width 72 height 16
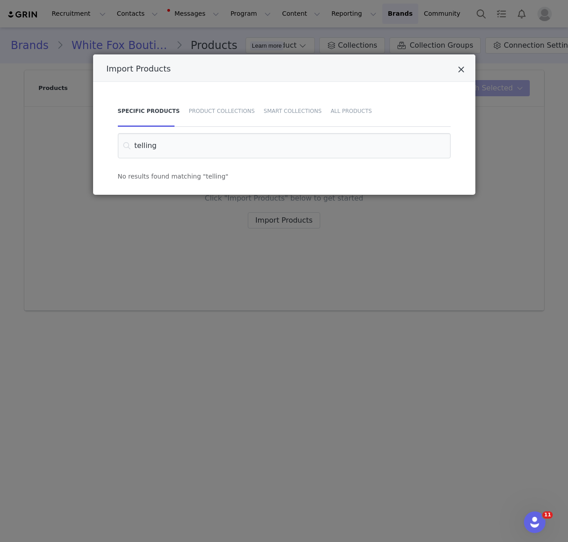
click at [464, 72] on icon "Close" at bounding box center [461, 69] width 7 height 9
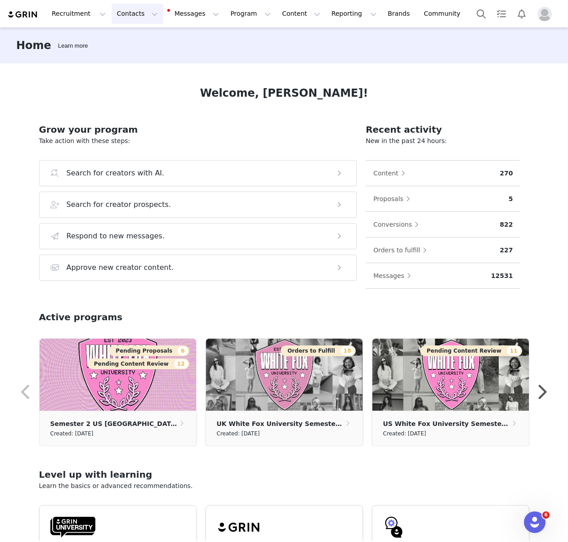
scroll to position [1, 0]
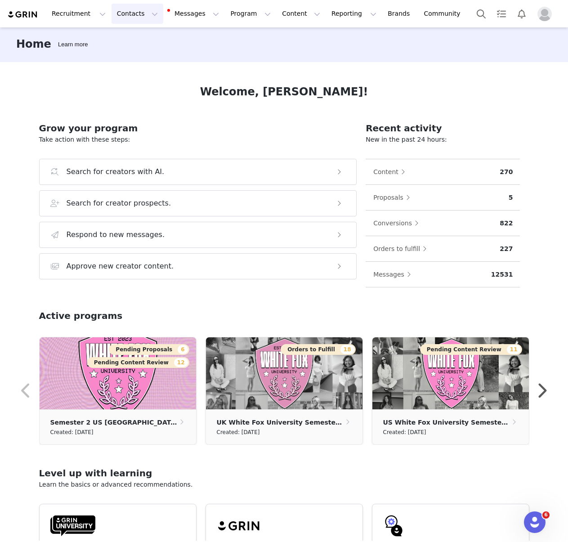
click at [129, 17] on button "Contacts Contacts" at bounding box center [138, 14] width 52 height 20
click at [127, 38] on p "Creators" at bounding box center [126, 39] width 27 height 9
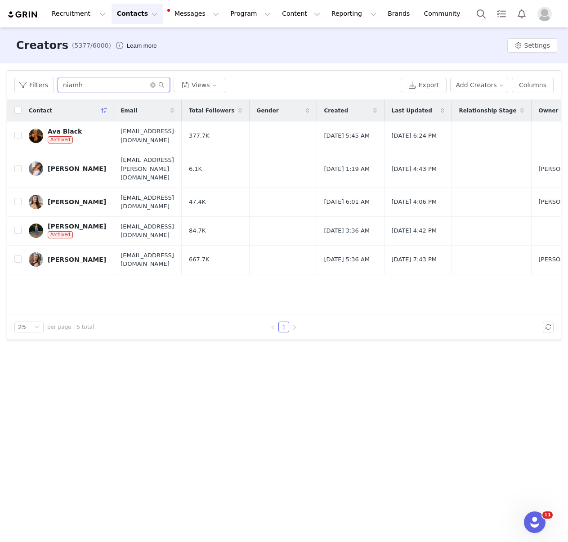
click at [107, 86] on input "niamh" at bounding box center [114, 85] width 113 height 14
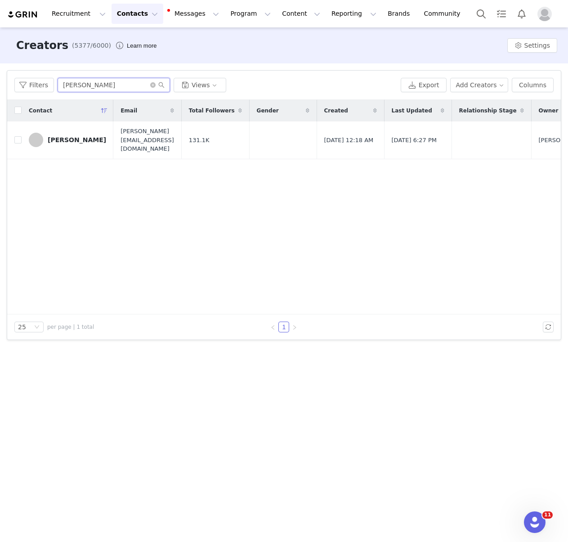
type input "[PERSON_NAME]"
click at [83, 136] on div "[PERSON_NAME]" at bounding box center [77, 139] width 59 height 7
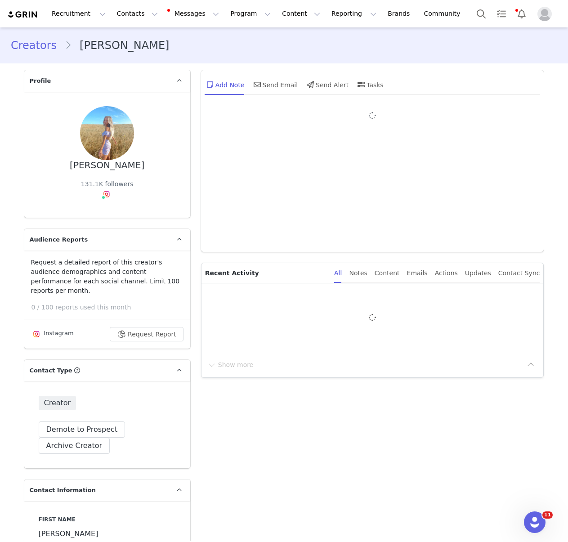
type input "+44 (United Kingdom)"
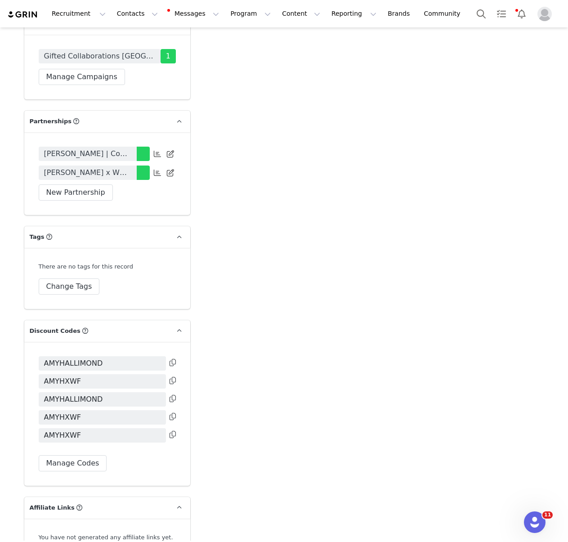
scroll to position [1882, 0]
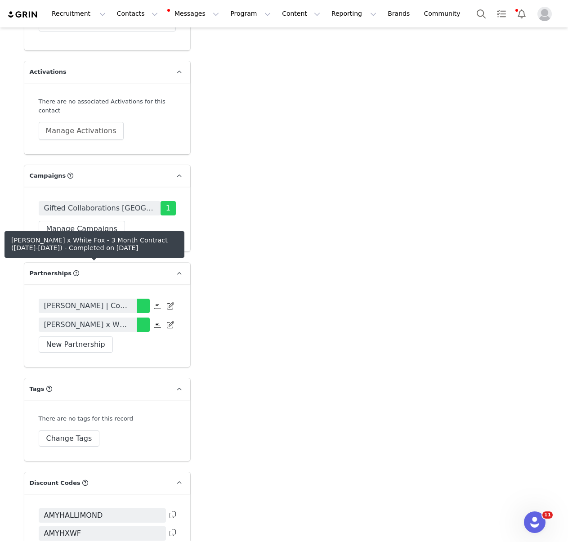
click at [127, 320] on span "Amy Hallimond x White Fox - 3 Month Contract (June-August 2025)" at bounding box center [87, 325] width 87 height 11
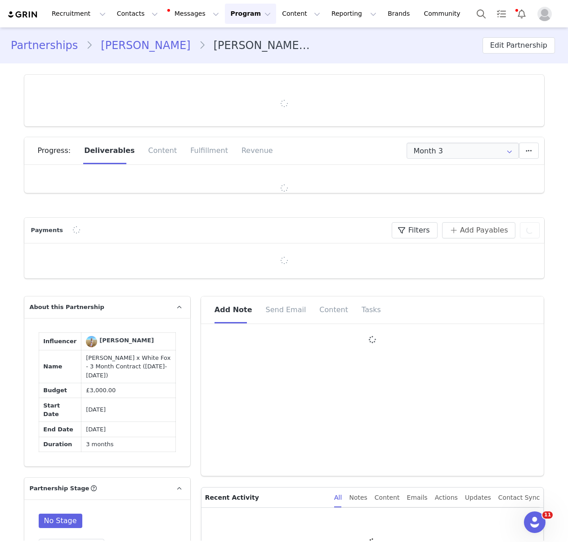
type input "+44 (United Kingdom)"
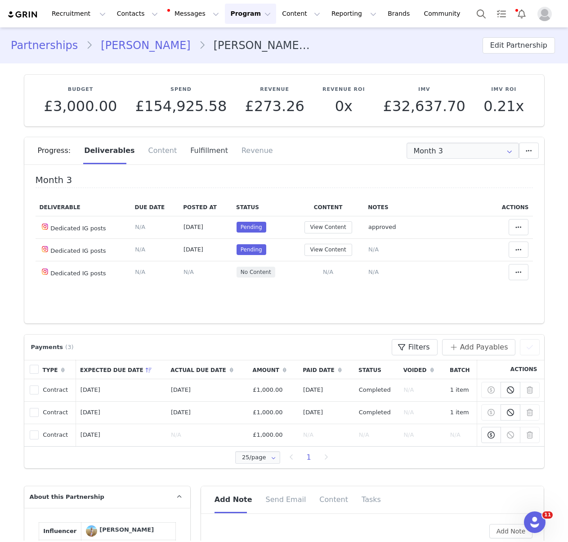
click at [184, 159] on div "Fulfillment" at bounding box center [209, 150] width 51 height 27
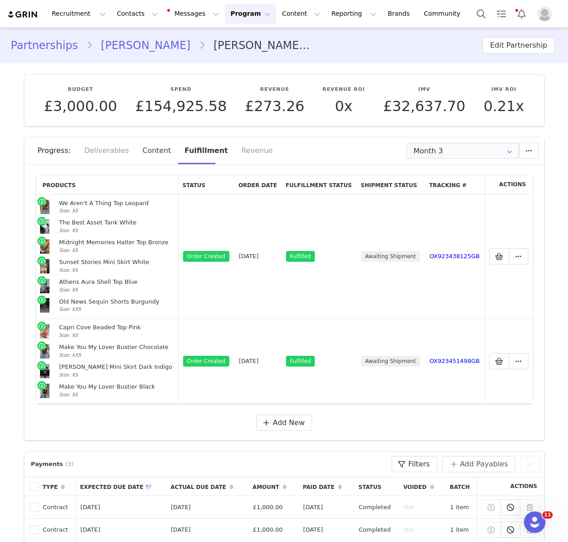
click at [146, 154] on div "Content" at bounding box center [157, 150] width 42 height 27
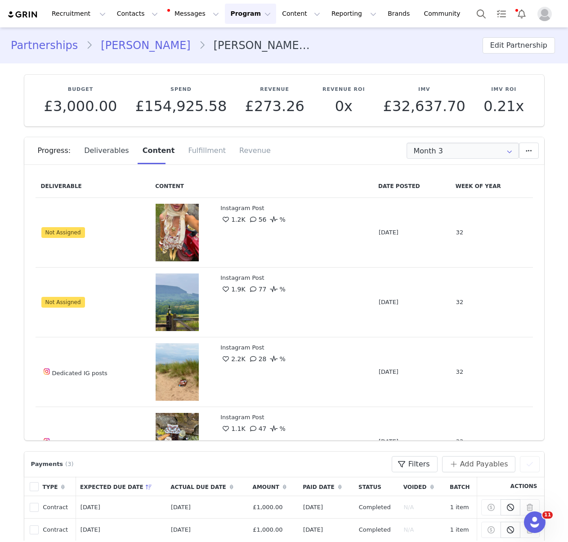
click at [113, 154] on div "Deliverables" at bounding box center [106, 150] width 59 height 27
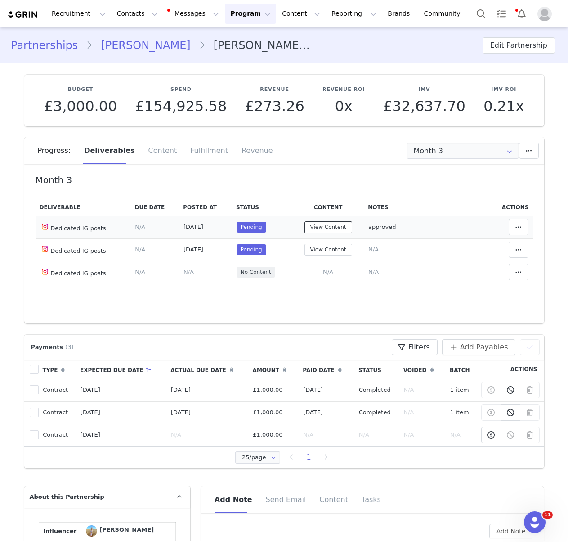
click at [325, 228] on button "View Content" at bounding box center [329, 227] width 48 height 12
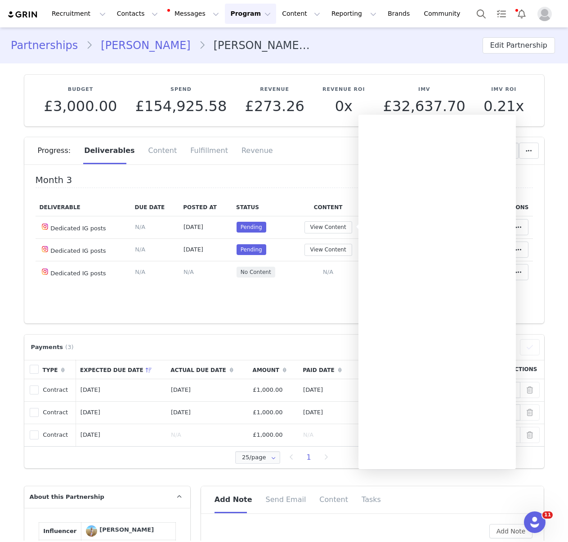
click at [296, 193] on div "Month 3 Deliverable Due Date Posted At Status Content Notes Actions Dedicated I…" at bounding box center [285, 234] width 498 height 119
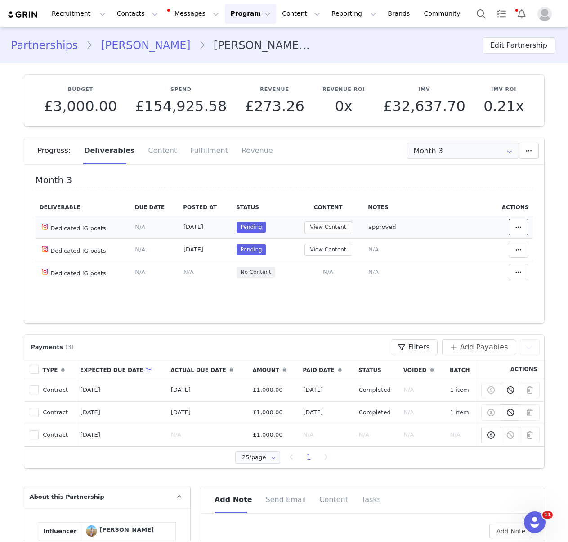
click at [526, 226] on button at bounding box center [519, 227] width 20 height 16
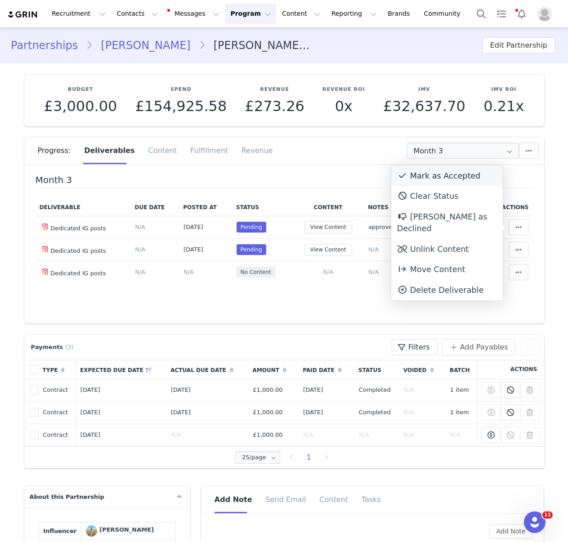
click at [457, 181] on div "Mark as Accepted" at bounding box center [448, 176] width 112 height 21
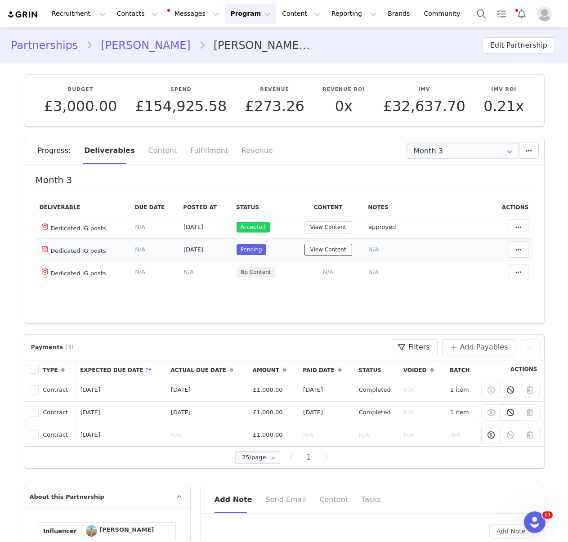
click at [334, 250] on button "View Content" at bounding box center [329, 250] width 48 height 12
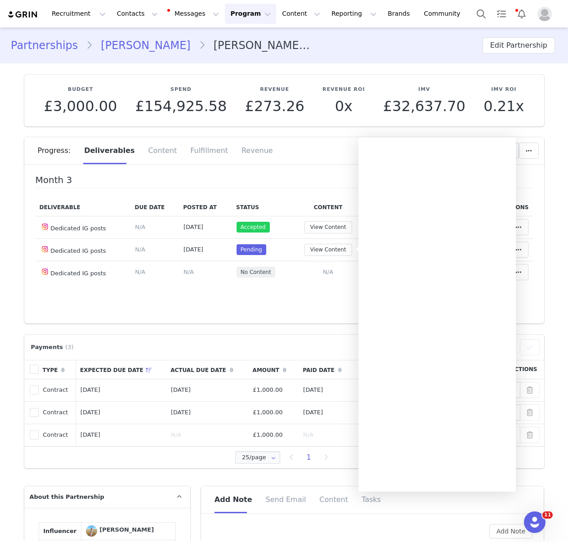
click at [327, 177] on h4 "Month 3" at bounding box center [285, 181] width 498 height 13
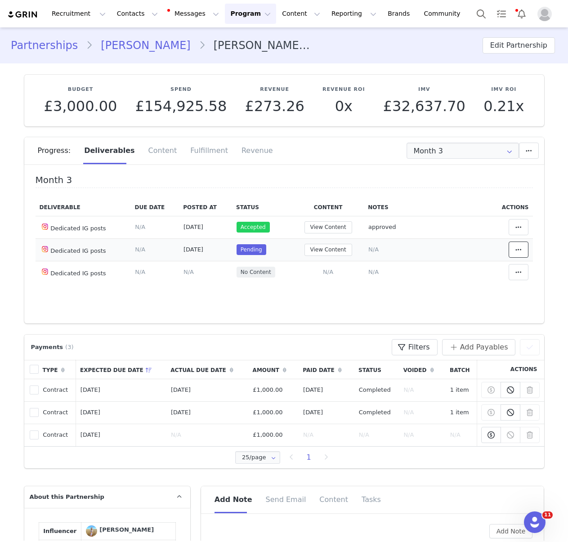
click at [523, 252] on span at bounding box center [519, 249] width 11 height 11
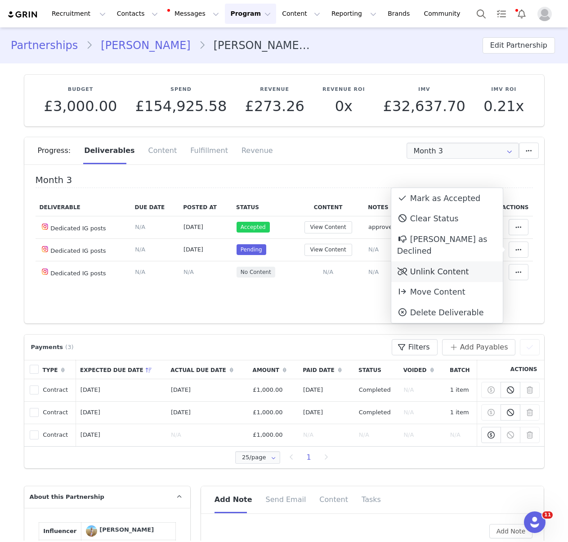
click at [465, 262] on div "Unlink Content" at bounding box center [448, 272] width 112 height 21
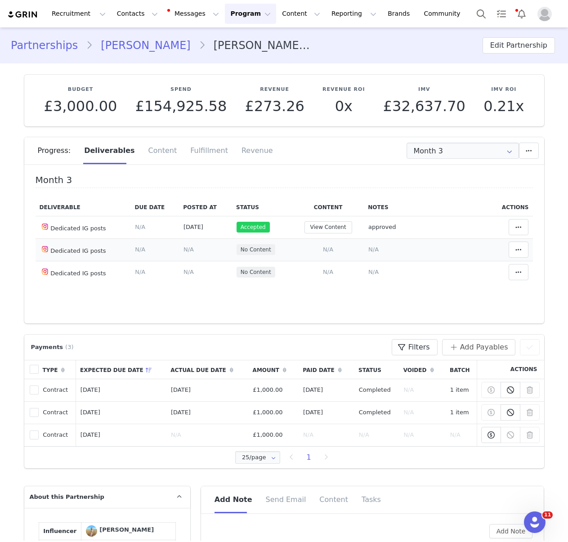
click at [329, 251] on span "N/A" at bounding box center [328, 249] width 10 height 7
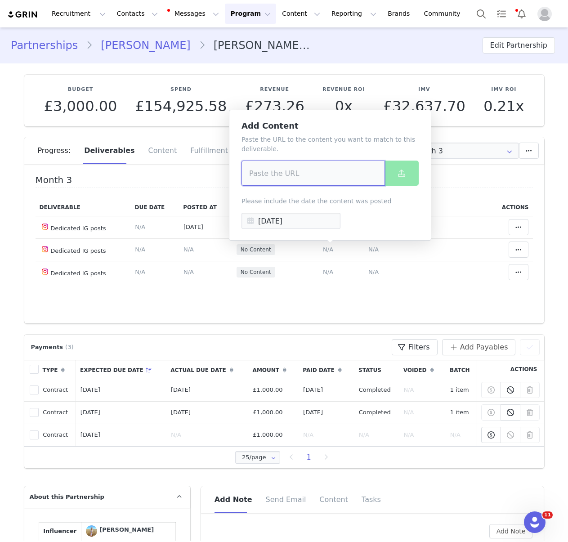
click at [312, 180] on input at bounding box center [314, 173] width 144 height 25
type input "ç"
paste input "https://www.instagram.com/p/DOl7DyBDWi1/?img_index=1"
type input "https://www.instagram.com/p/DOl7DyBDWi1/?img_index=1"
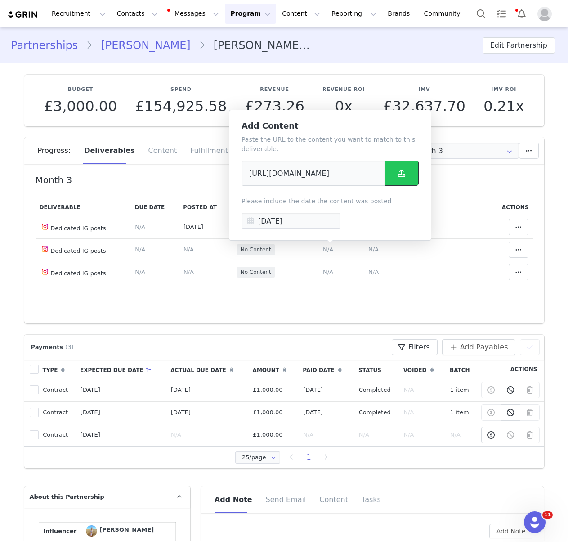
click at [404, 174] on icon at bounding box center [401, 173] width 7 height 7
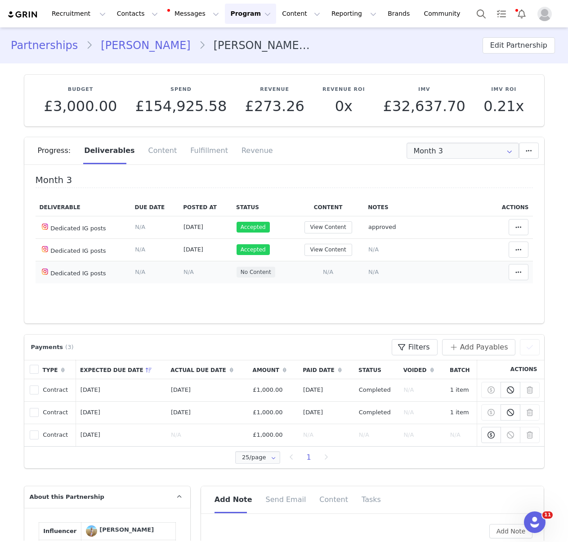
click at [374, 273] on span "N/A" at bounding box center [374, 272] width 10 height 7
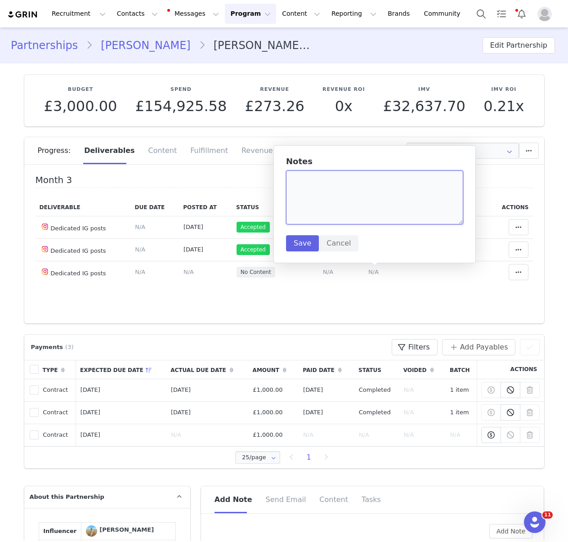
click at [365, 199] on textarea at bounding box center [374, 198] width 177 height 54
paste textarea "https://www.instagram.com/p/DOy0xcfjWWZ/?img_index=1"
type textarea "https://www.instagram.com/p/DOy0xcfjWWZ/?img_index=1"
drag, startPoint x: 419, startPoint y: 315, endPoint x: 365, endPoint y: 284, distance: 62.1
click at [419, 315] on div "Month 3 Deliverable Due Date Posted At Status Content Notes Actions Dedicated I…" at bounding box center [284, 247] width 520 height 153
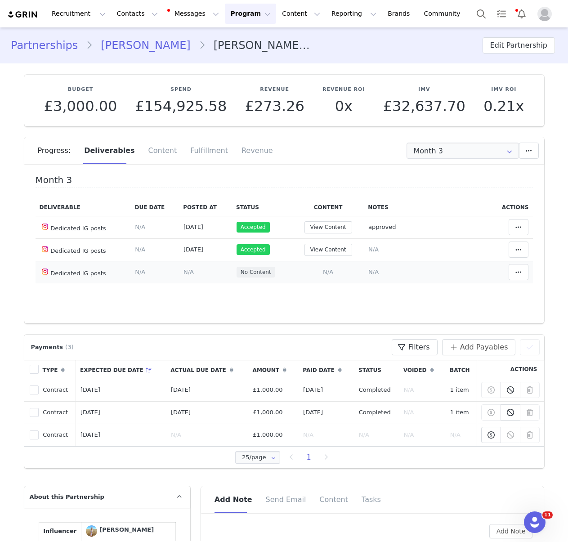
click at [329, 274] on span "N/A" at bounding box center [328, 272] width 10 height 7
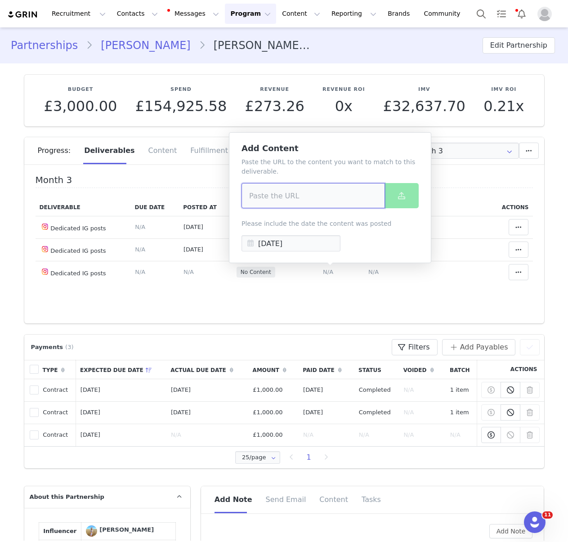
click at [340, 189] on input at bounding box center [314, 195] width 144 height 25
paste input "https://www.instagram.com/p/DOy0xcfjWWZ/?img_index=1"
type input "https://www.instagram.com/p/DOy0xcfjWWZ/?img_index=1"
click at [405, 194] on icon at bounding box center [401, 195] width 7 height 7
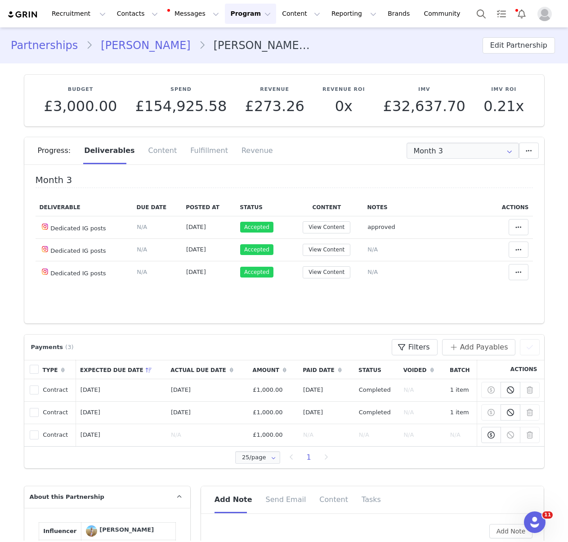
scroll to position [103, 0]
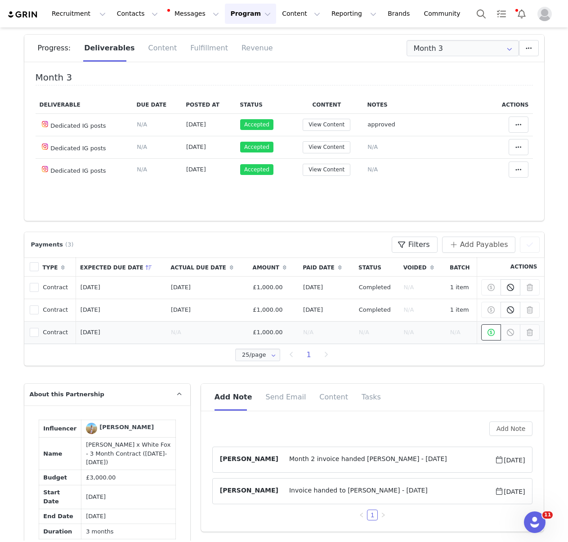
click at [492, 332] on icon at bounding box center [491, 332] width 7 height 7
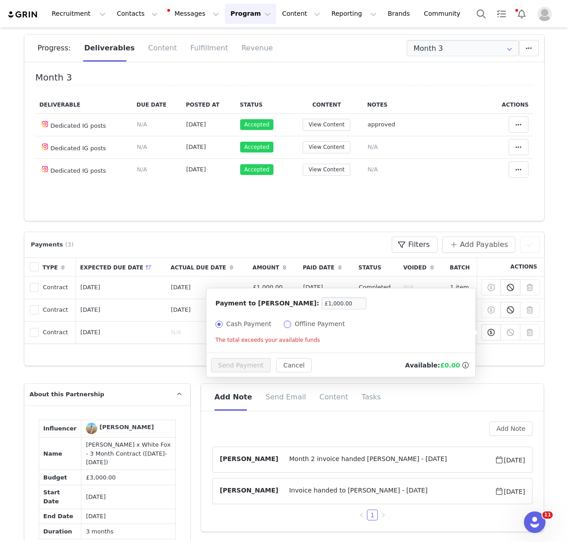
click at [284, 324] on input "Offline Payment" at bounding box center [287, 324] width 7 height 7
radio input "true"
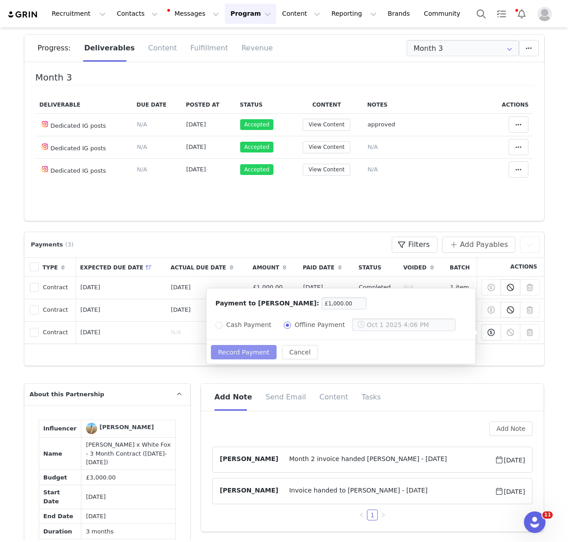
click at [251, 351] on button "Record Payment" at bounding box center [244, 352] width 66 height 14
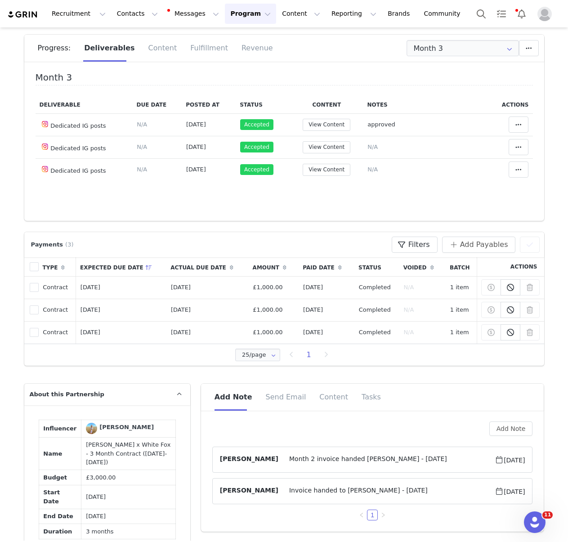
scroll to position [230, 0]
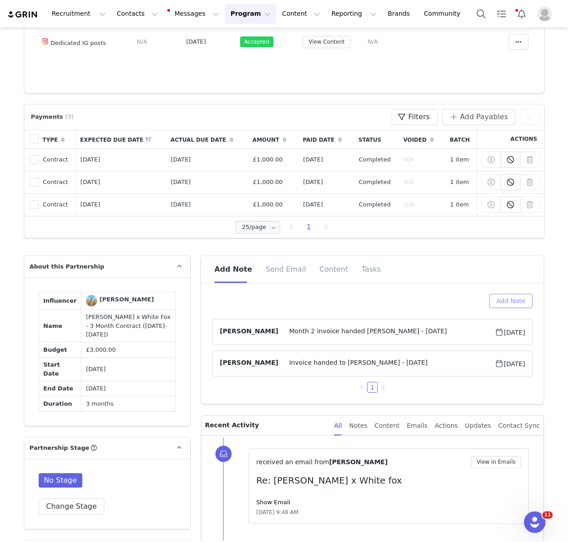
click at [505, 305] on button "Add Note" at bounding box center [512, 301] width 44 height 14
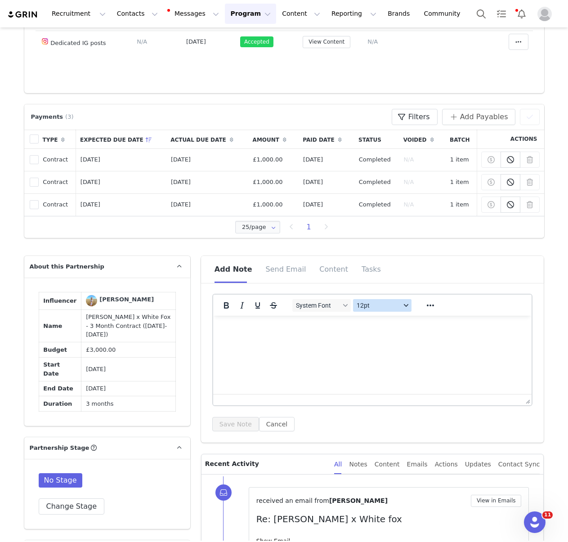
scroll to position [0, 0]
click at [346, 340] on html at bounding box center [372, 328] width 319 height 24
click at [348, 340] on html at bounding box center [372, 328] width 319 height 24
click at [248, 428] on button "Save Note" at bounding box center [235, 424] width 47 height 14
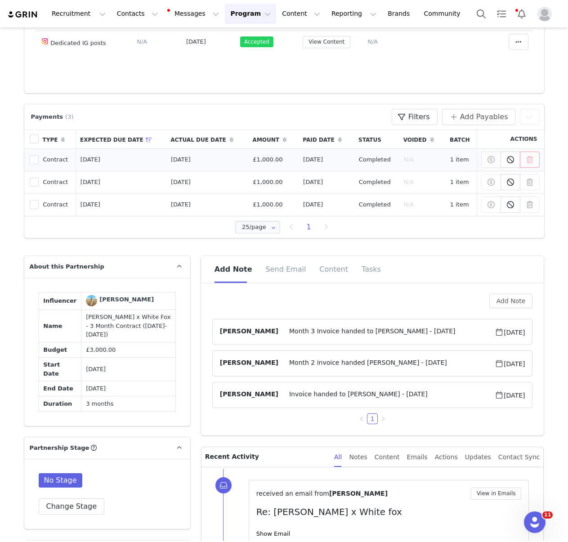
scroll to position [84, 0]
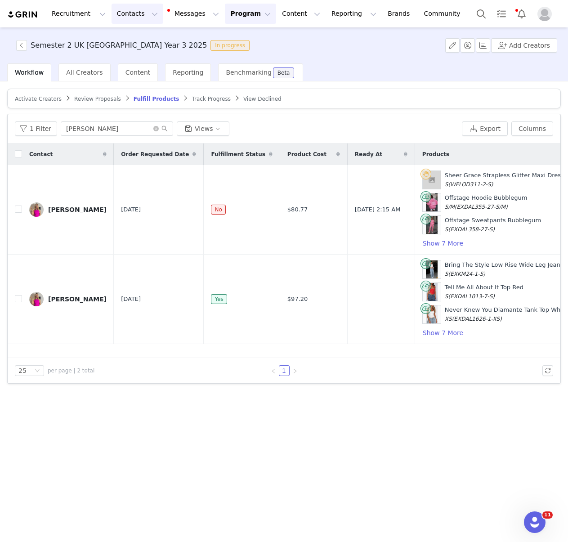
click at [120, 11] on button "Contacts Contacts" at bounding box center [138, 14] width 52 height 20
click at [146, 39] on div "Creators" at bounding box center [141, 39] width 60 height 9
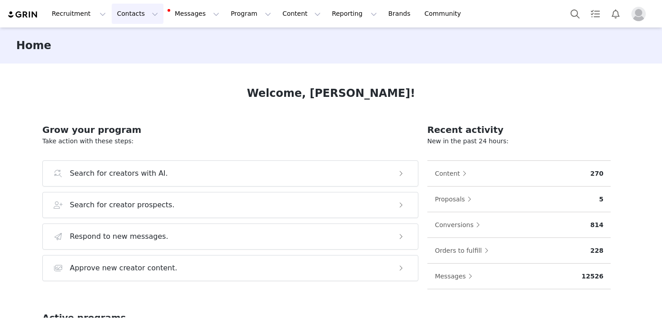
drag, startPoint x: 128, startPoint y: 14, endPoint x: 141, endPoint y: 14, distance: 13.5
click at [131, 14] on button "Contacts Contacts" at bounding box center [138, 14] width 52 height 20
click at [144, 39] on div "Creators" at bounding box center [141, 39] width 60 height 9
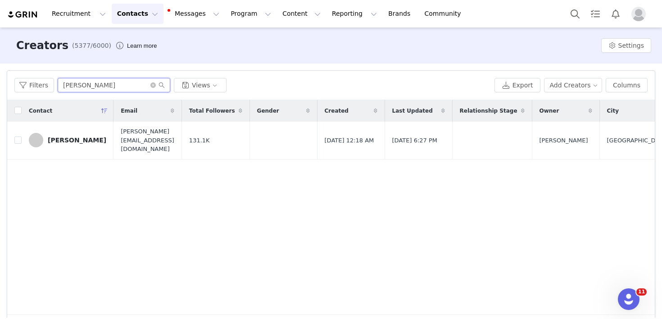
click at [110, 89] on input "[PERSON_NAME]" at bounding box center [114, 85] width 113 height 14
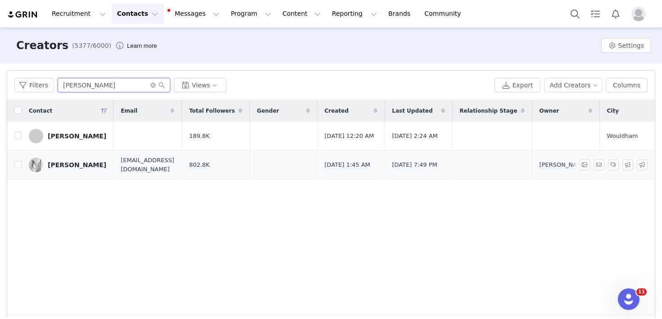
type input "[PERSON_NAME]"
click at [74, 165] on div "[PERSON_NAME]" at bounding box center [77, 164] width 59 height 7
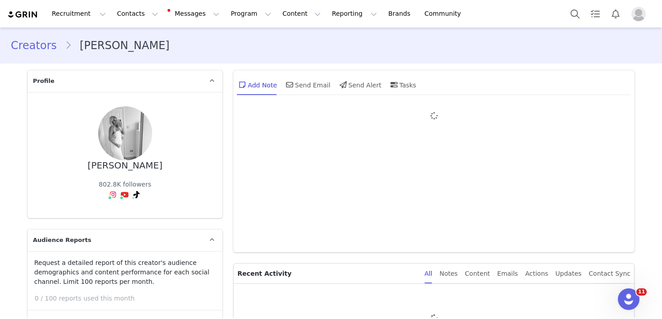
type input "+44 ([GEOGRAPHIC_DATA])"
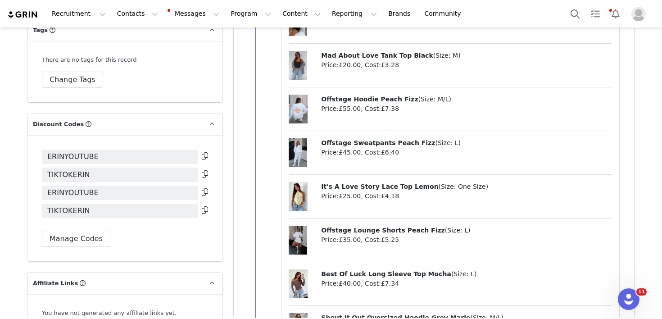
scroll to position [2379, 0]
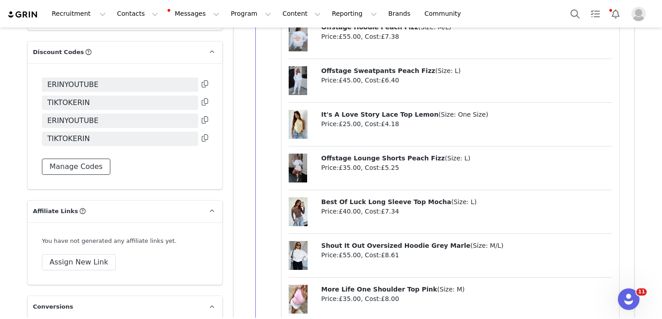
click at [97, 167] on button "Manage Codes" at bounding box center [76, 166] width 68 height 16
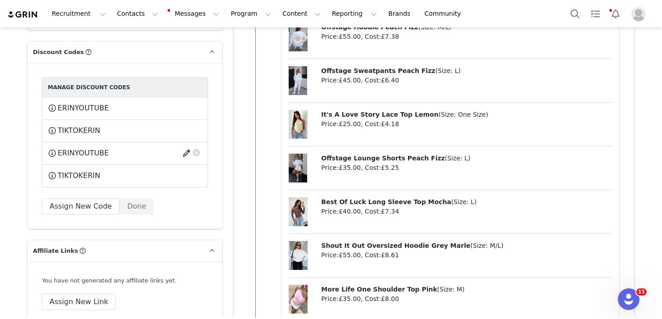
click at [186, 149] on button "button" at bounding box center [188, 153] width 12 height 14
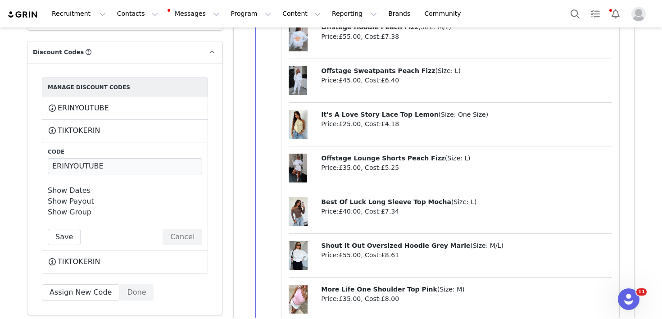
click at [80, 188] on link "Show Dates" at bounding box center [69, 190] width 43 height 9
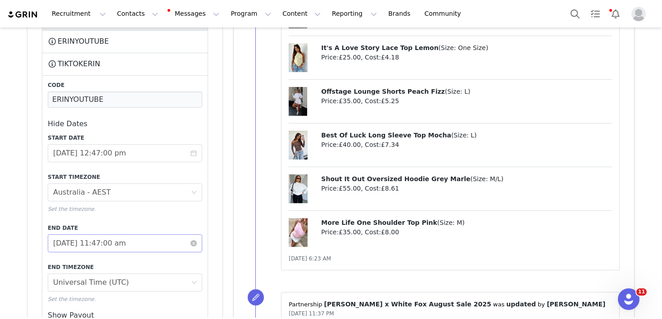
scroll to position [2534, 0]
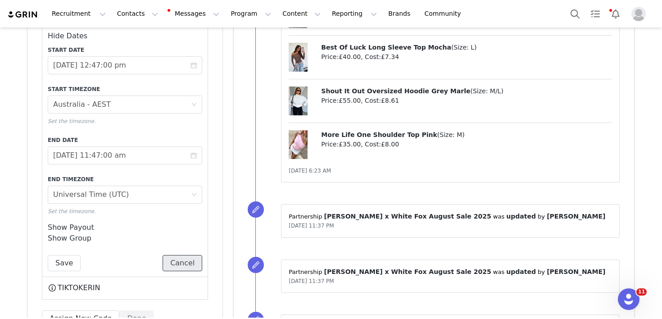
click at [180, 259] on button "Cancel" at bounding box center [182, 263] width 40 height 16
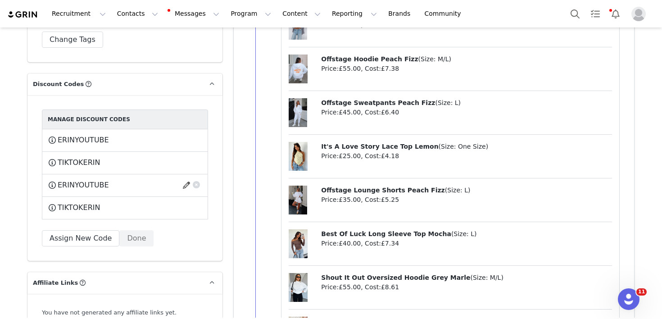
scroll to position [2345, 0]
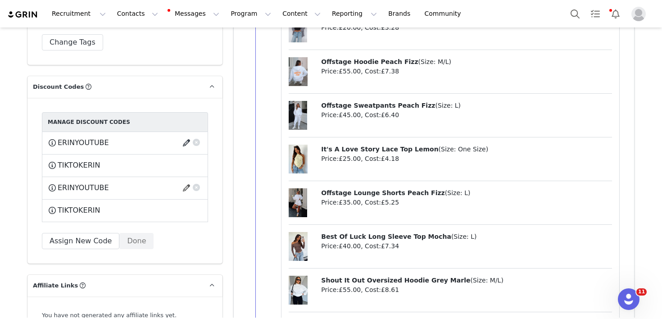
click at [184, 142] on button "button" at bounding box center [188, 142] width 12 height 14
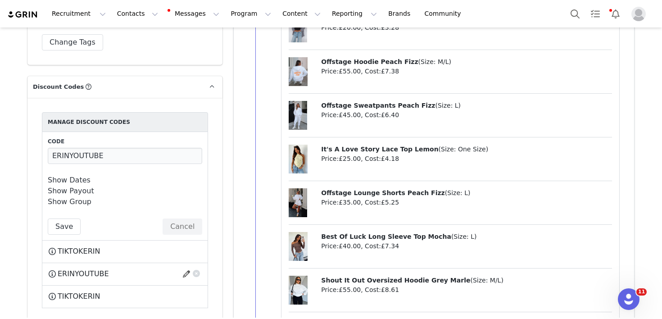
click at [81, 180] on link "Show Dates" at bounding box center [69, 180] width 43 height 9
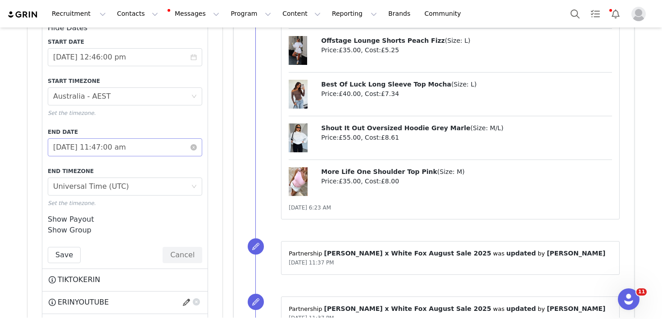
scroll to position [2504, 0]
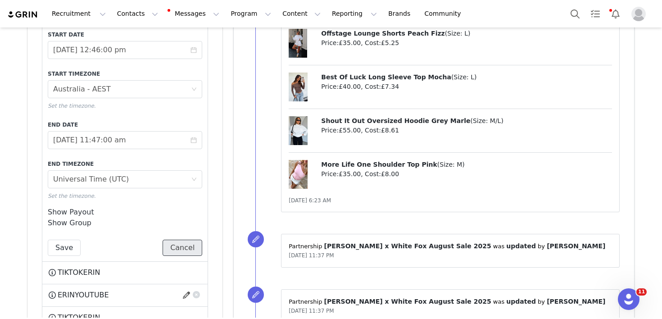
click at [185, 245] on button "Cancel" at bounding box center [182, 247] width 40 height 16
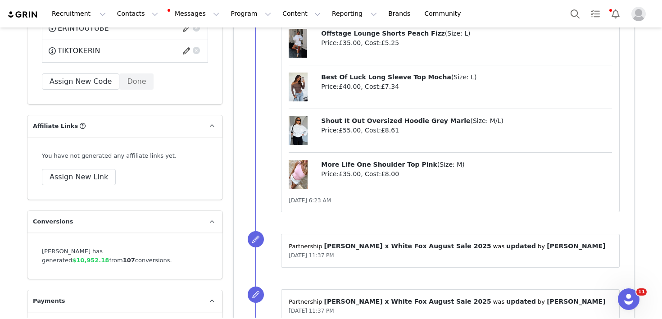
scroll to position [2366, 0]
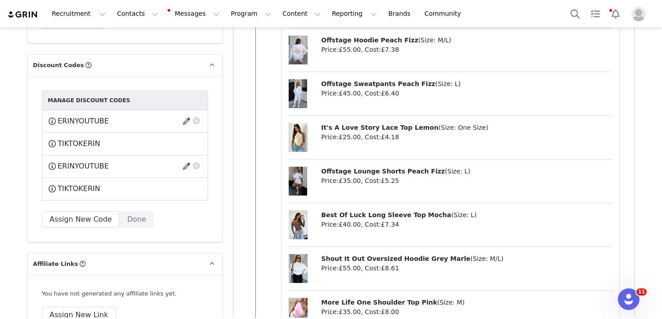
click at [100, 166] on span "ERINYOUTUBE" at bounding box center [83, 166] width 51 height 11
copy span "ERINYOUTUBE"
click at [87, 215] on button "Assign New Code" at bounding box center [80, 219] width 77 height 16
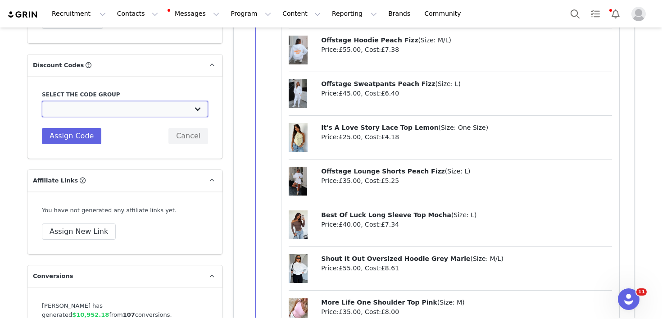
click at [148, 107] on select "White Fox Boutique AUS: Influencer Code White Fox Boutique AUS: Affiliates code…" at bounding box center [125, 109] width 166 height 16
select select "10008690"
click at [42, 101] on select "White Fox Boutique AUS: Influencer Code White Fox Boutique AUS: Affiliates code…" at bounding box center [125, 109] width 166 height 16
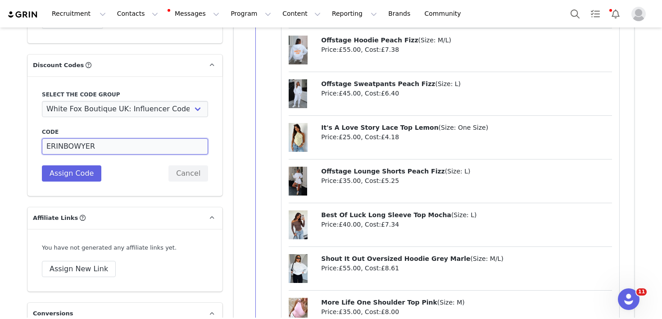
click at [101, 149] on input "ERINBOWYER" at bounding box center [125, 146] width 166 height 16
paste input "YOUTUBE"
type input "ERINYOUTUBE"
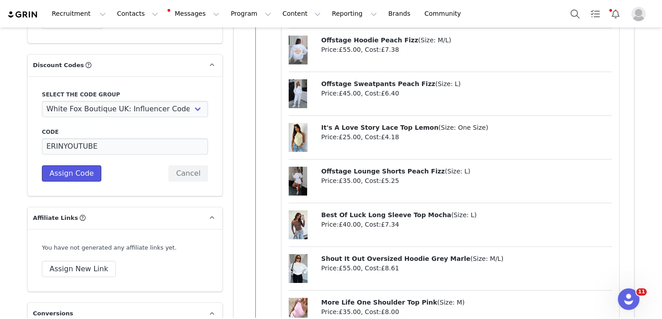
click at [78, 180] on button "Assign Code" at bounding box center [71, 173] width 59 height 16
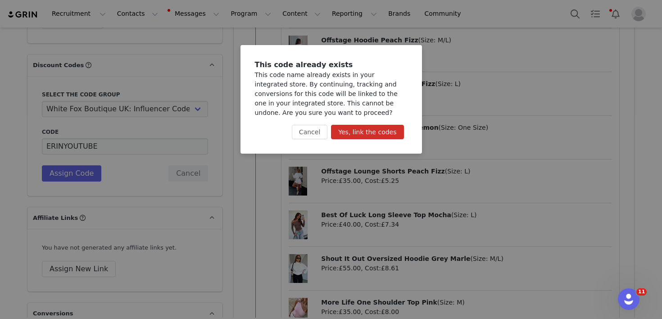
click at [382, 132] on button "Yes, link the codes" at bounding box center [367, 132] width 72 height 14
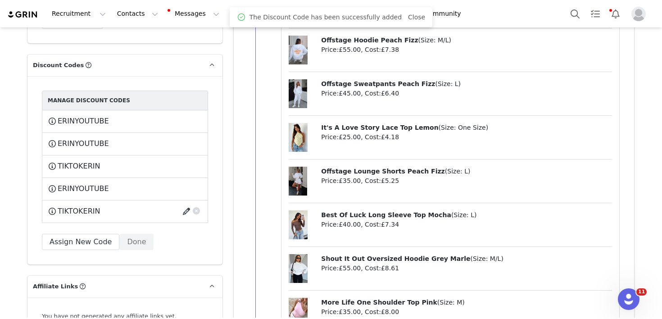
click at [185, 209] on button "button" at bounding box center [188, 211] width 12 height 14
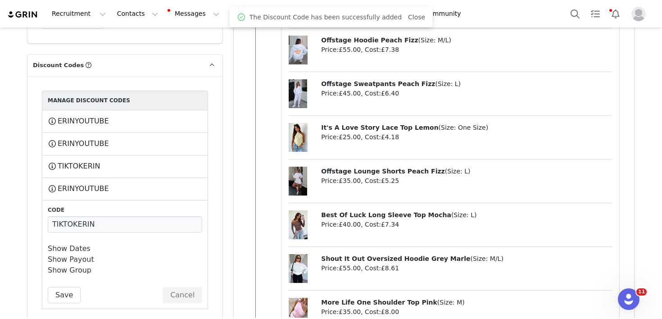
click at [74, 244] on link "Show Dates" at bounding box center [69, 248] width 43 height 9
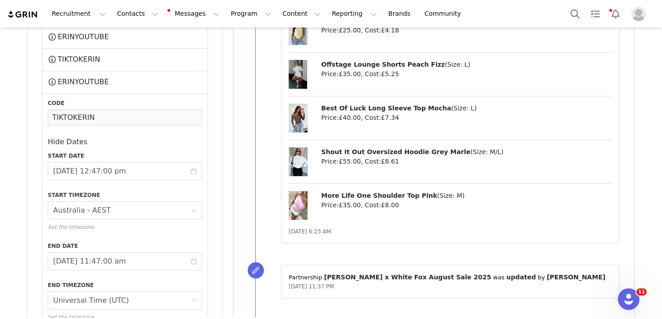
scroll to position [2546, 0]
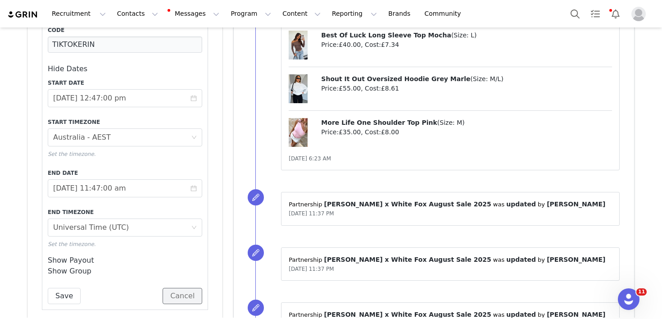
click at [183, 298] on button "Cancel" at bounding box center [182, 296] width 40 height 16
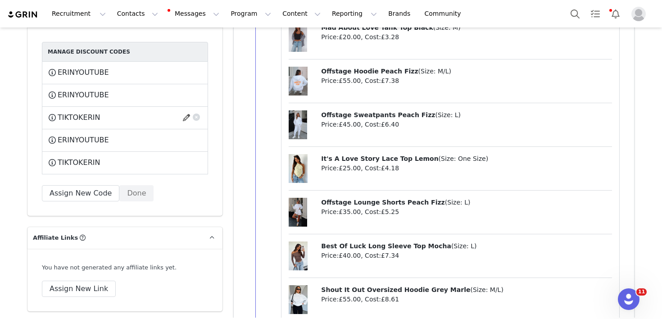
scroll to position [2415, 0]
click at [185, 68] on button "button" at bounding box center [188, 72] width 12 height 14
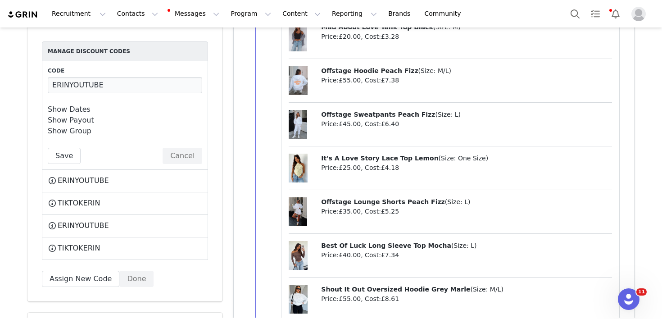
click at [68, 108] on link "Show Dates" at bounding box center [69, 109] width 43 height 9
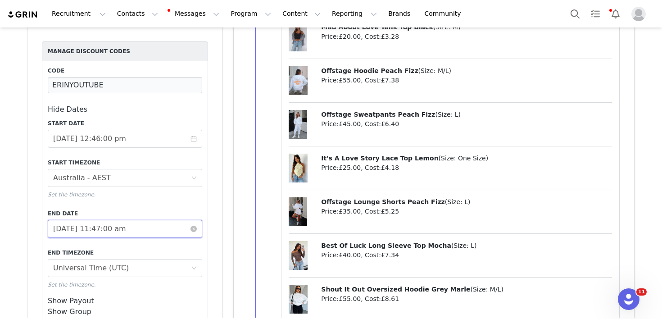
click at [114, 234] on input "[DATE] 11:47:00 am" at bounding box center [125, 229] width 154 height 18
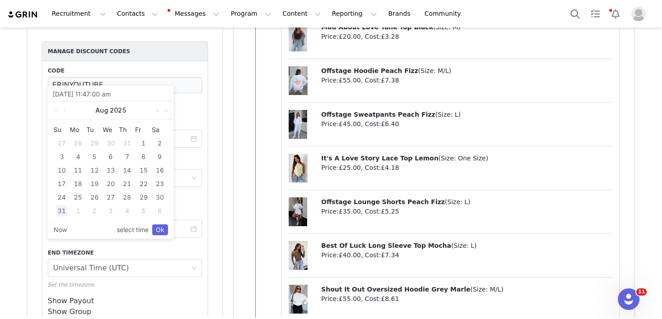
click at [156, 112] on link at bounding box center [156, 110] width 8 height 18
click at [110, 194] on div "31" at bounding box center [110, 197] width 11 height 11
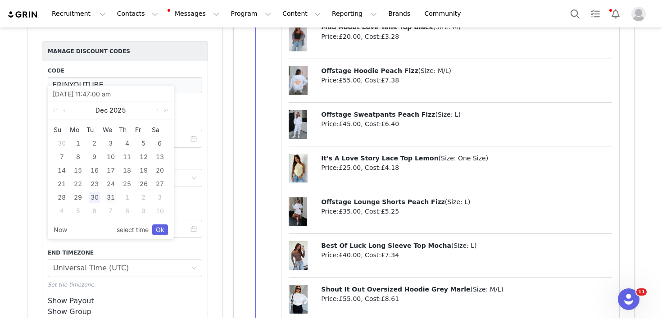
type input "[DATE] 11:47:00 am"
click at [160, 232] on link "Ok" at bounding box center [160, 229] width 16 height 11
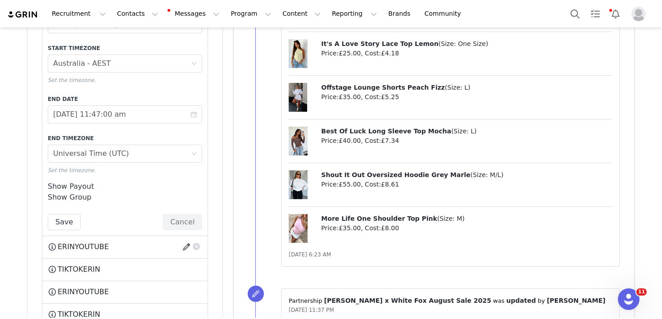
scroll to position [2539, 0]
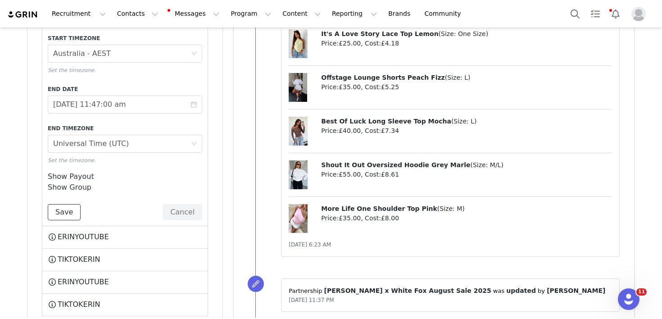
click at [69, 215] on button "Save" at bounding box center [64, 212] width 33 height 16
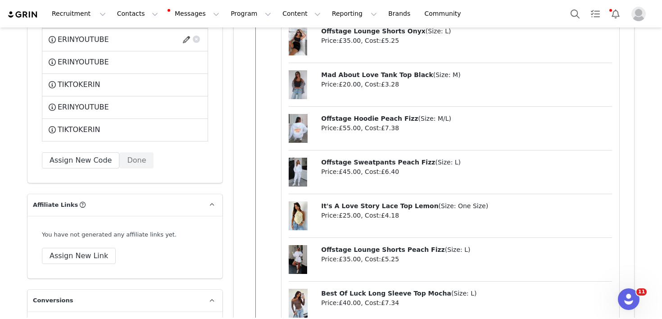
scroll to position [2390, 0]
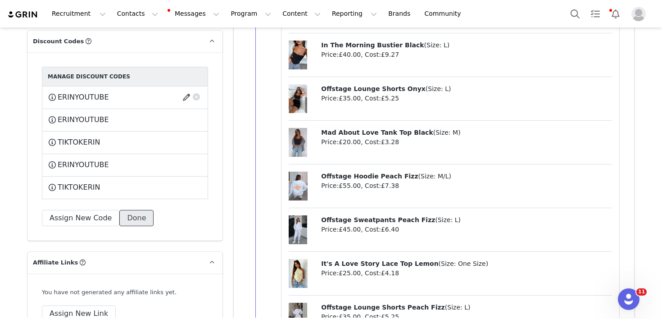
click at [138, 215] on button "Done" at bounding box center [136, 218] width 34 height 16
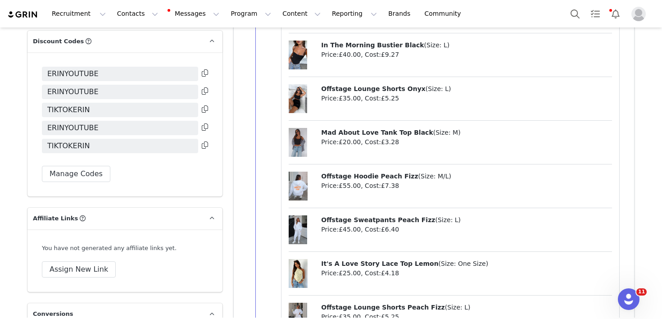
click at [207, 74] on icon at bounding box center [205, 72] width 6 height 7
